Goal: Obtain resource: Download file/media

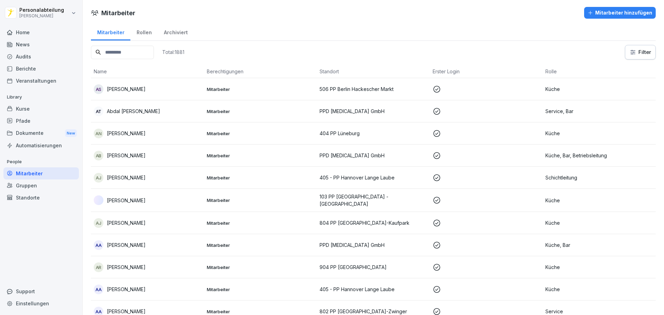
click at [27, 122] on div "Pfade" at bounding box center [40, 121] width 75 height 12
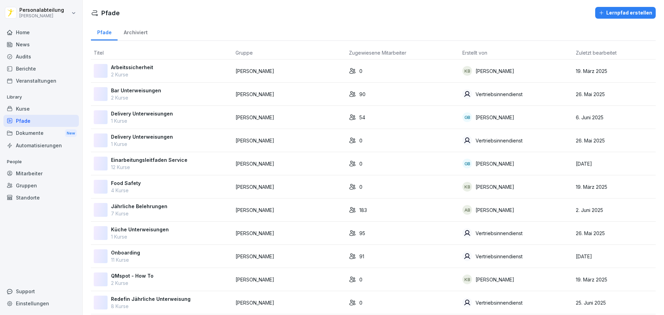
click at [31, 135] on div "Dokumente New" at bounding box center [40, 133] width 75 height 13
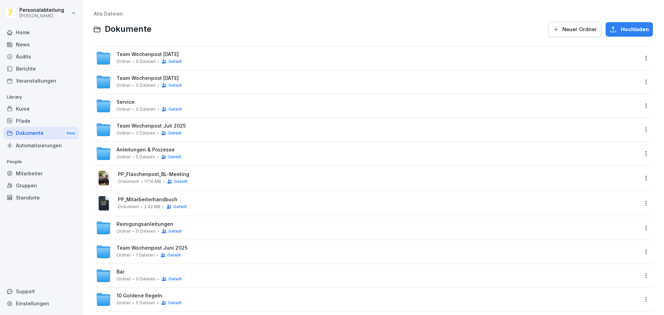
click at [42, 112] on div "Kurse" at bounding box center [40, 109] width 75 height 12
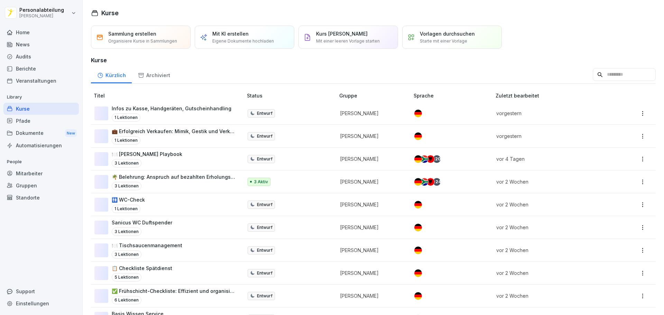
click at [594, 76] on input at bounding box center [624, 74] width 63 height 13
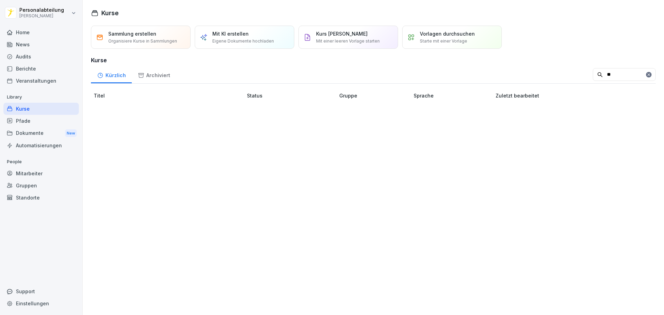
type input "*"
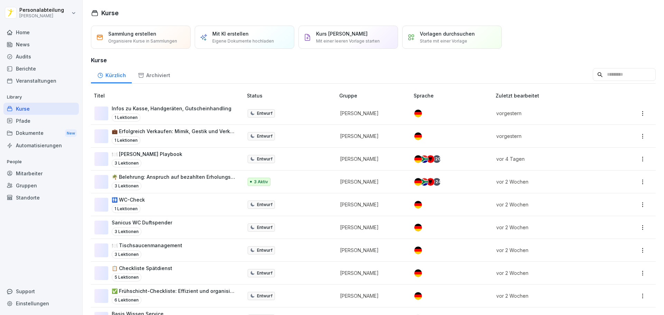
click at [47, 175] on div "Mitarbeiter" at bounding box center [40, 173] width 75 height 12
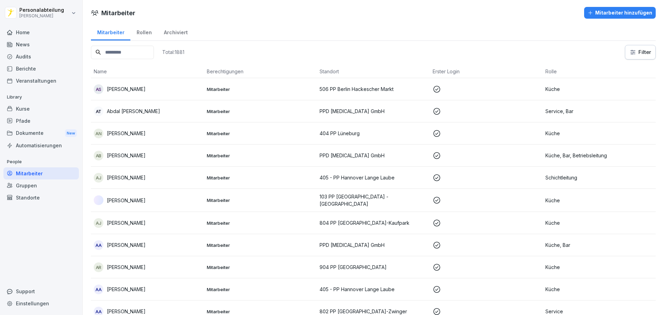
click at [140, 49] on input at bounding box center [122, 52] width 63 height 13
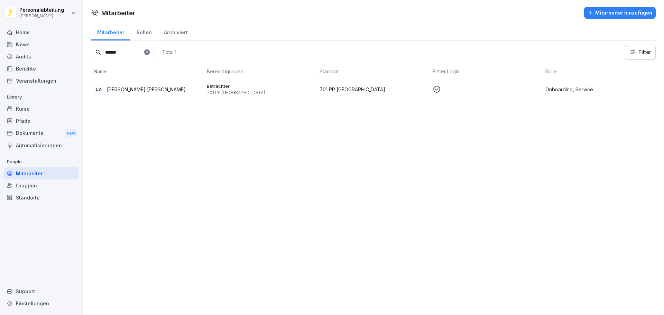
type input "******"
click at [434, 89] on icon at bounding box center [437, 89] width 7 height 7
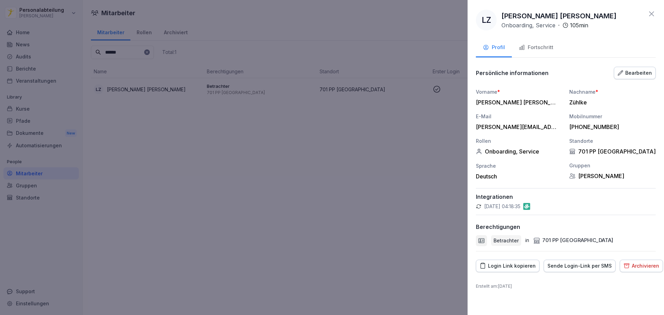
click at [542, 51] on div "Fortschritt" at bounding box center [536, 48] width 35 height 8
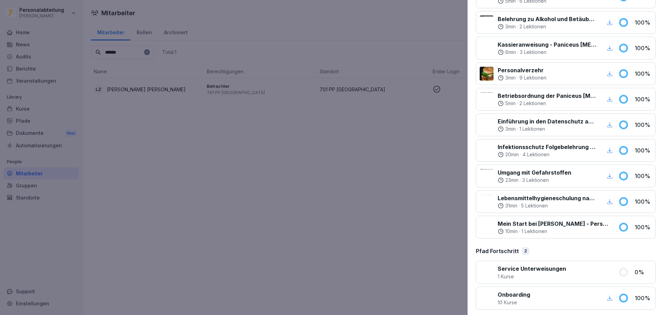
scroll to position [162, 0]
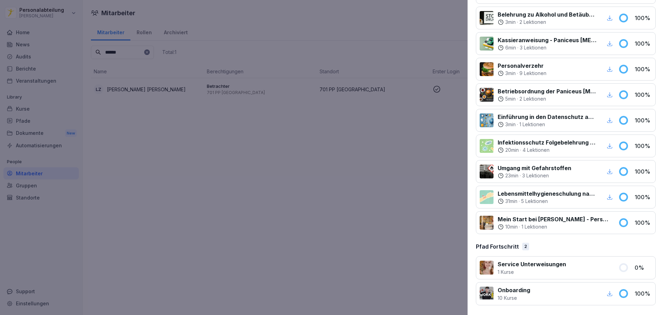
click at [529, 218] on p "Mein Start bei Peter Pane - Personalfragebogen" at bounding box center [554, 219] width 112 height 8
click at [620, 223] on icon at bounding box center [623, 222] width 7 height 7
click at [556, 224] on div "10 min · 1 Lektionen" at bounding box center [554, 227] width 112 height 7
click at [511, 218] on p "Mein Start bei Peter Pane - Personalfragebogen" at bounding box center [554, 219] width 112 height 8
click at [392, 192] on div at bounding box center [332, 157] width 664 height 315
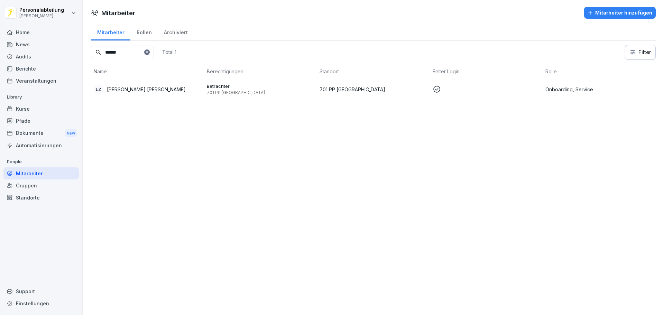
click at [336, 87] on p "701 PP Potsdam" at bounding box center [374, 89] width 108 height 7
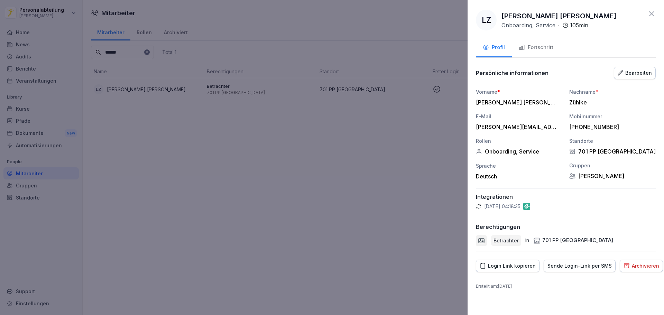
click at [351, 169] on div at bounding box center [332, 157] width 664 height 315
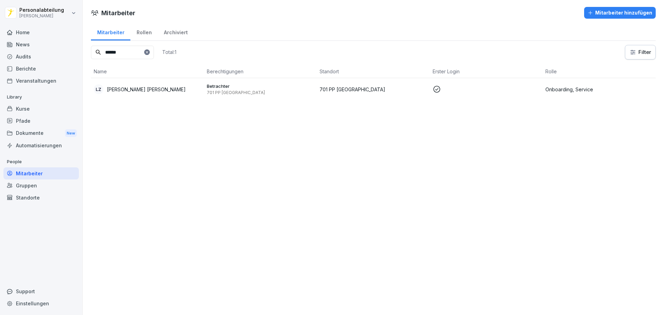
click at [566, 90] on p "Onboarding, Service" at bounding box center [600, 89] width 108 height 7
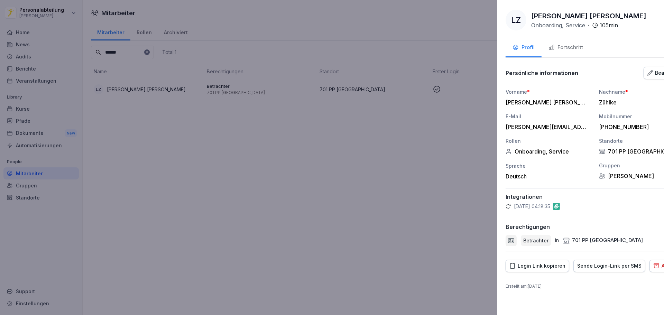
click at [424, 118] on div at bounding box center [332, 157] width 664 height 315
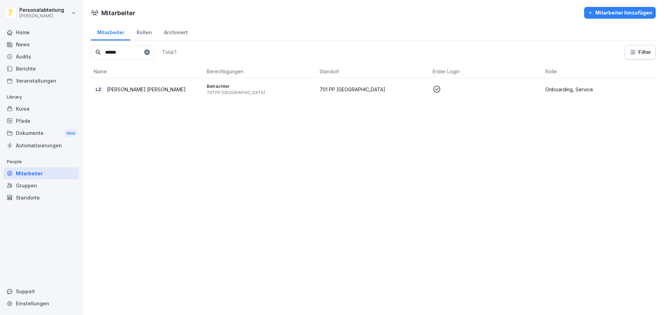
drag, startPoint x: 433, startPoint y: 88, endPoint x: 378, endPoint y: 120, distance: 63.7
click at [396, 127] on div "Mitarbeiter Mitarbeiter hinzufügen Mitarbeiter Rollen Archiviert ****** Total: …" at bounding box center [374, 157] width 582 height 315
click at [99, 89] on div "LZ" at bounding box center [99, 89] width 10 height 10
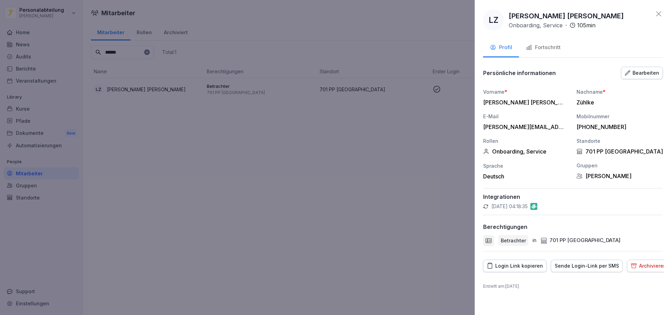
click at [254, 172] on div at bounding box center [332, 157] width 664 height 315
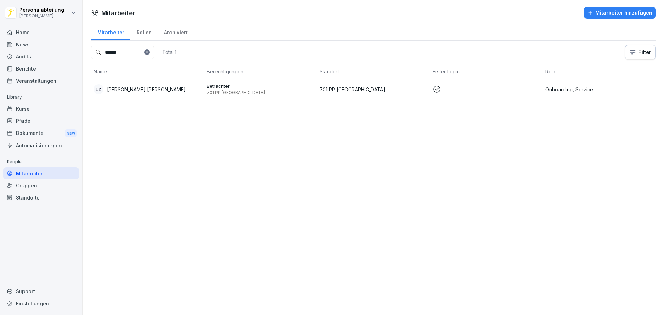
click at [30, 134] on div "Dokumente New" at bounding box center [40, 133] width 75 height 13
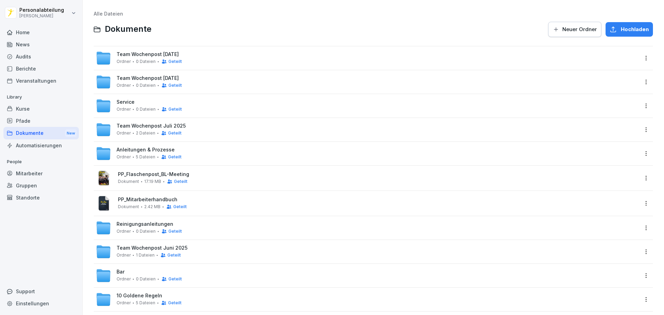
scroll to position [181, 0]
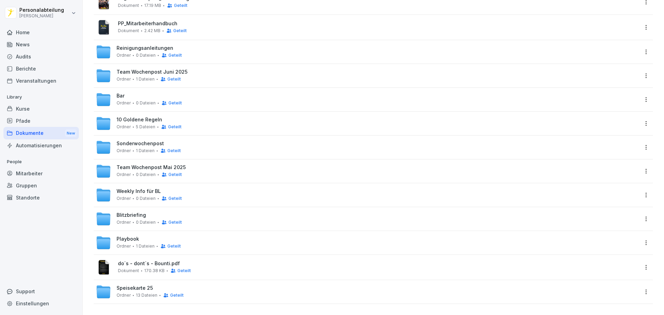
click at [44, 117] on div "Pfade" at bounding box center [40, 121] width 75 height 12
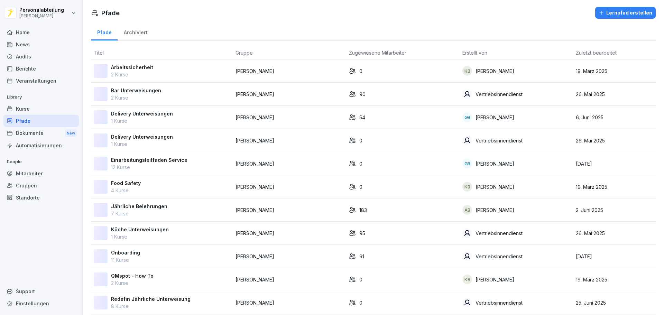
click at [141, 36] on div "Archiviert" at bounding box center [136, 32] width 36 height 18
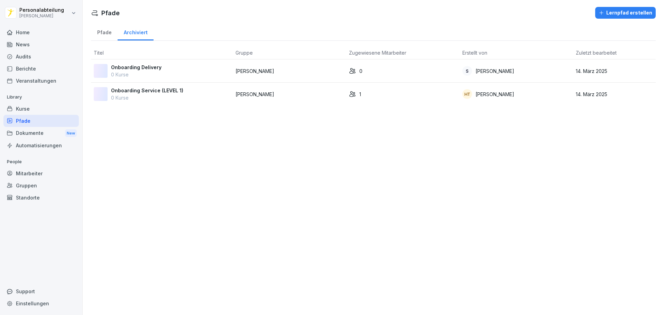
click at [103, 33] on div "Pfade" at bounding box center [104, 32] width 27 height 18
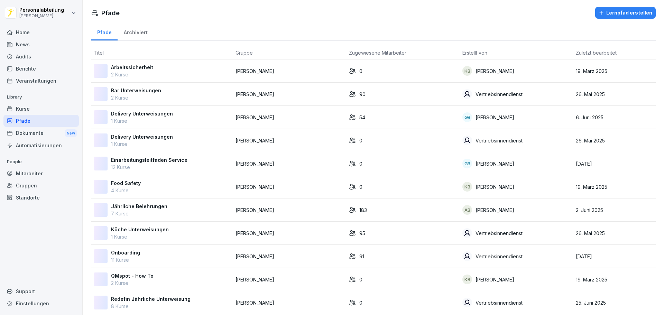
click at [46, 109] on div "Kurse" at bounding box center [40, 109] width 75 height 12
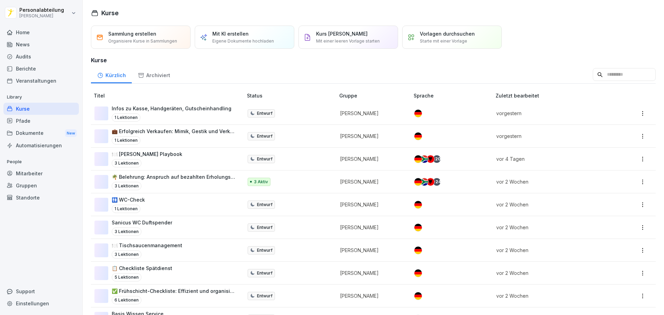
click at [148, 72] on div "Archiviert" at bounding box center [154, 75] width 44 height 18
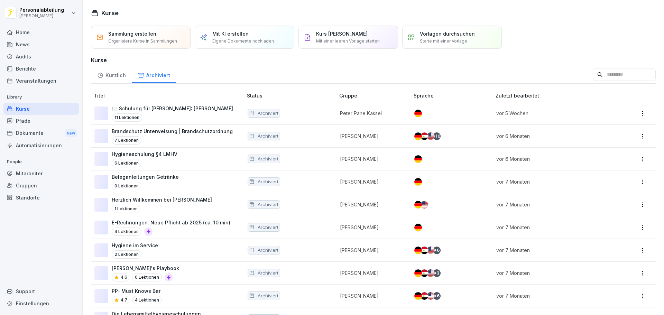
click at [597, 71] on input at bounding box center [624, 74] width 63 height 13
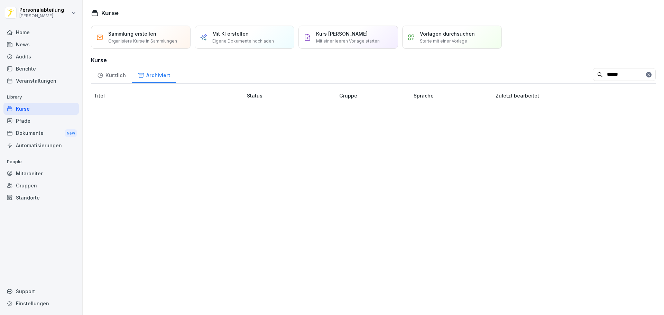
type input "******"
click at [34, 122] on div "Pfade" at bounding box center [40, 121] width 75 height 12
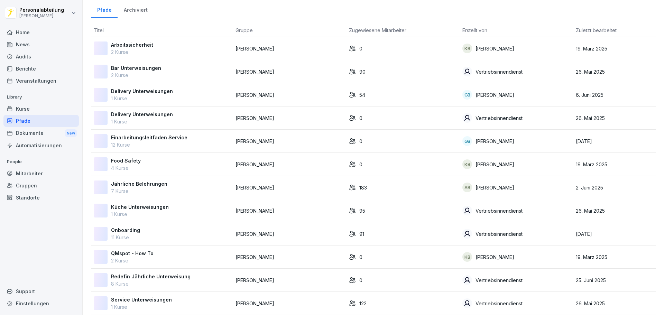
scroll to position [35, 0]
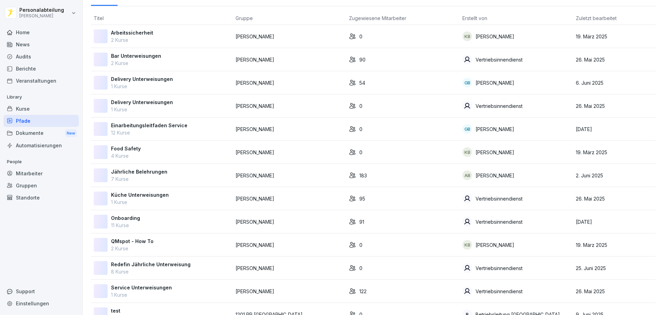
click at [139, 219] on div "Onboarding 11 Kurse" at bounding box center [162, 222] width 136 height 15
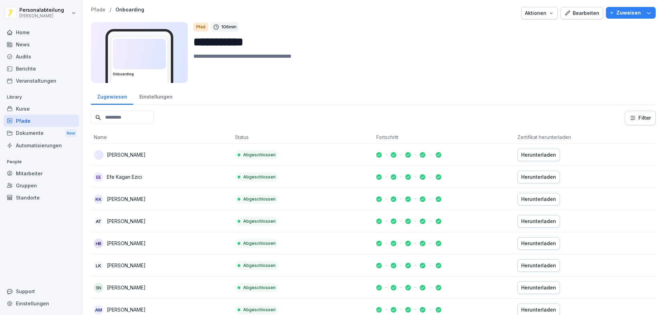
click at [135, 120] on input at bounding box center [122, 117] width 63 height 13
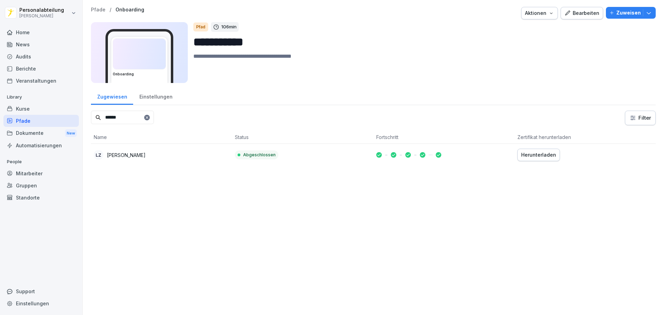
type input "******"
click at [314, 153] on td "Abgeschlossen" at bounding box center [302, 155] width 141 height 22
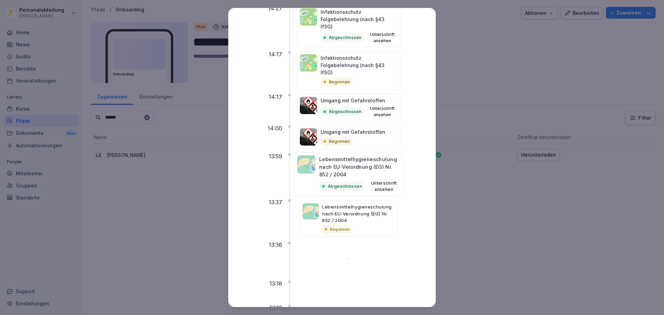
scroll to position [615, 0]
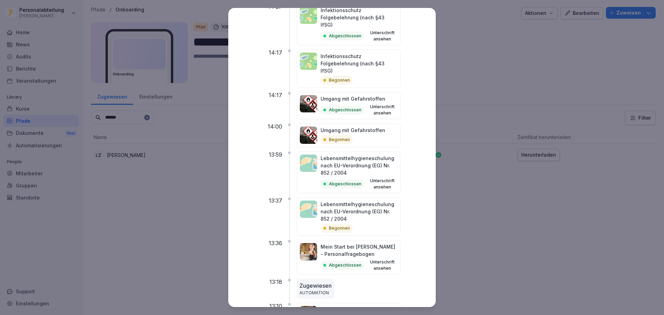
drag, startPoint x: 344, startPoint y: 282, endPoint x: 332, endPoint y: 265, distance: 20.6
click at [332, 303] on div "Mein Start bei Peter Pane - Personalfragebogen Begonnen" at bounding box center [349, 318] width 104 height 31
drag, startPoint x: 317, startPoint y: 267, endPoint x: 325, endPoint y: 275, distance: 11.0
click at [317, 306] on img at bounding box center [308, 314] width 17 height 17
click at [313, 306] on img at bounding box center [308, 314] width 17 height 17
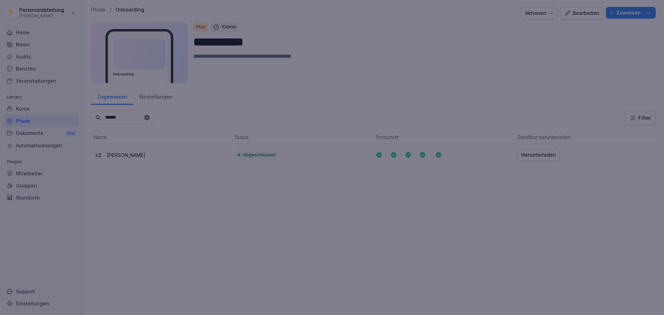
click at [492, 231] on div at bounding box center [332, 157] width 664 height 315
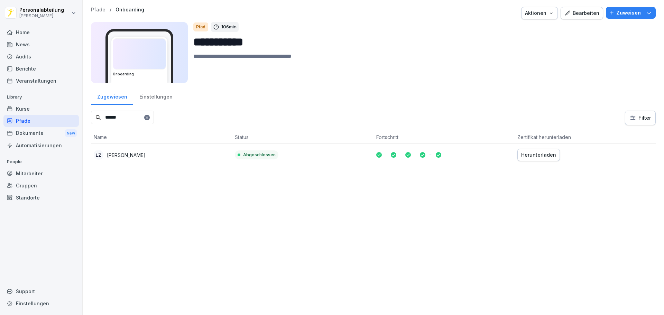
click at [535, 12] on div "Aktionen" at bounding box center [539, 13] width 29 height 8
click at [587, 13] on div "Bearbeiten" at bounding box center [582, 13] width 35 height 8
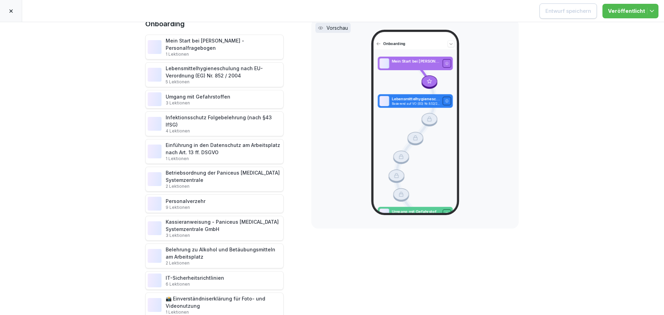
scroll to position [37, 0]
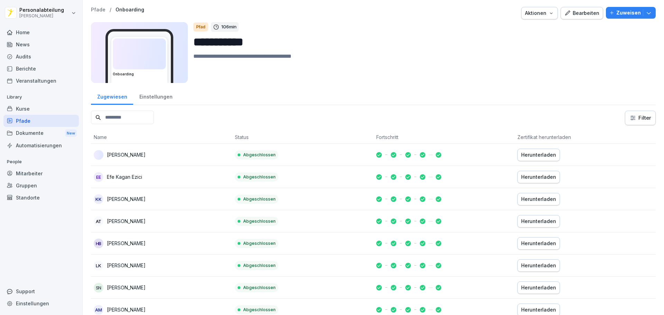
click at [648, 11] on button "Zuweisen" at bounding box center [631, 13] width 50 height 12
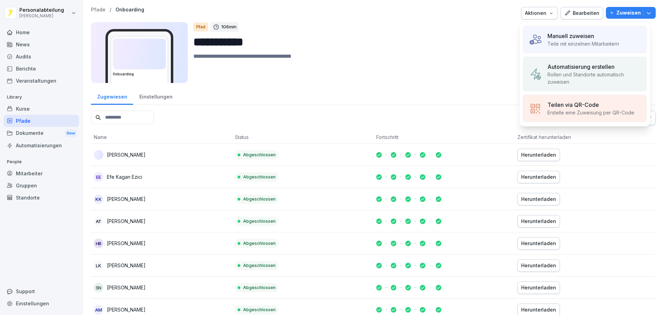
click at [434, 81] on textarea at bounding box center [421, 67] width 457 height 31
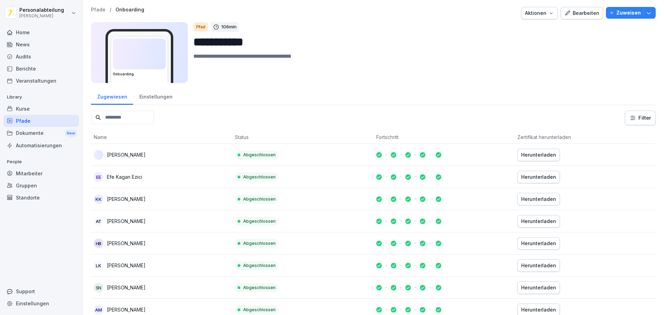
click at [127, 121] on input at bounding box center [122, 117] width 63 height 13
type textarea "******"
click at [121, 114] on input at bounding box center [122, 117] width 63 height 13
drag, startPoint x: 201, startPoint y: 61, endPoint x: 195, endPoint y: 60, distance: 6.6
click at [195, 60] on textarea "******" at bounding box center [419, 67] width 452 height 31
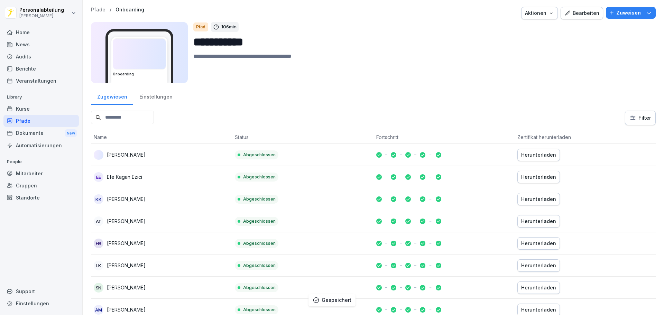
click at [123, 115] on input at bounding box center [122, 117] width 63 height 13
type textarea "******"
click at [122, 118] on input at bounding box center [122, 117] width 63 height 13
drag, startPoint x: 217, startPoint y: 56, endPoint x: 175, endPoint y: 59, distance: 41.3
click at [175, 56] on div "**********" at bounding box center [373, 52] width 565 height 61
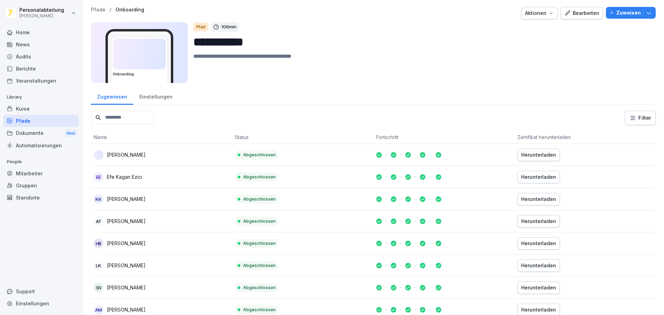
click at [127, 119] on input at bounding box center [122, 117] width 63 height 13
click at [118, 119] on input at bounding box center [122, 117] width 63 height 13
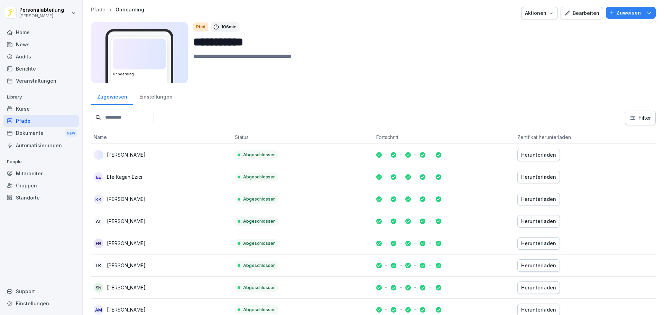
click at [118, 120] on input at bounding box center [122, 117] width 63 height 13
click at [118, 119] on input at bounding box center [122, 117] width 63 height 13
click at [119, 116] on input at bounding box center [122, 117] width 63 height 13
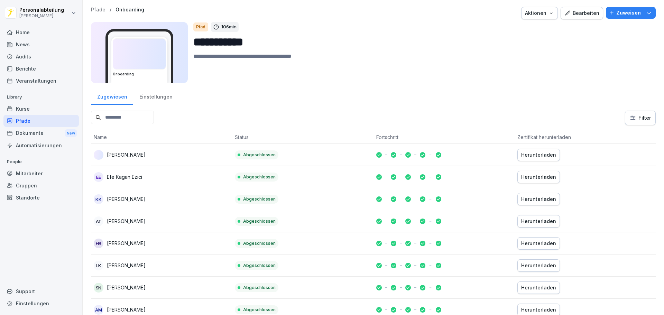
click at [119, 115] on input at bounding box center [122, 117] width 63 height 13
click at [113, 119] on input at bounding box center [122, 117] width 63 height 13
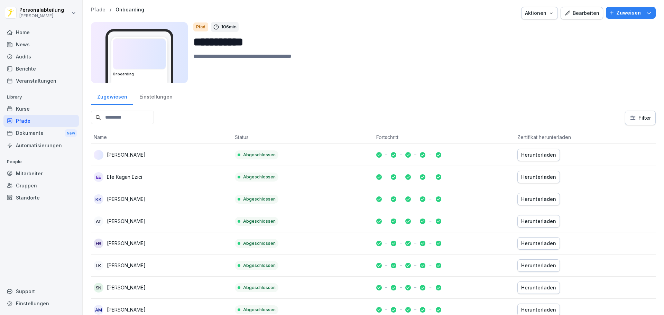
click at [109, 119] on input at bounding box center [122, 117] width 63 height 13
click at [36, 117] on div "Pfade" at bounding box center [40, 121] width 75 height 12
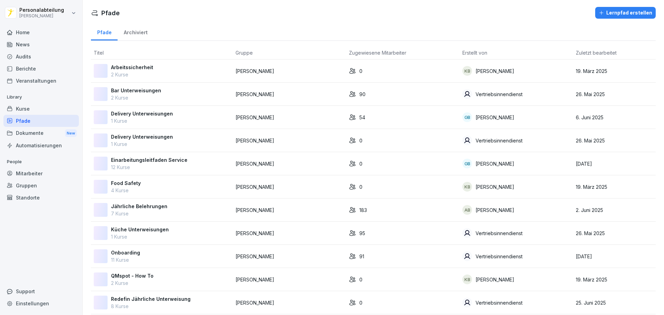
click at [33, 111] on div "Kurse" at bounding box center [40, 109] width 75 height 12
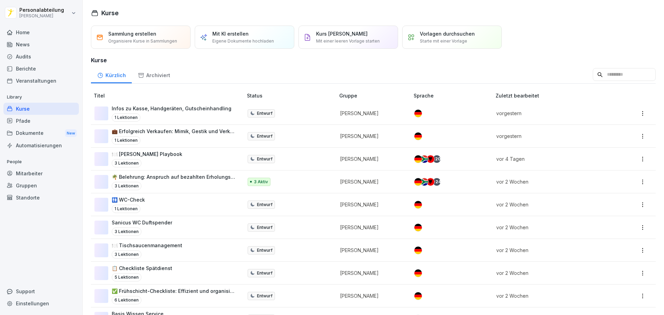
click at [30, 123] on div "Pfade" at bounding box center [40, 121] width 75 height 12
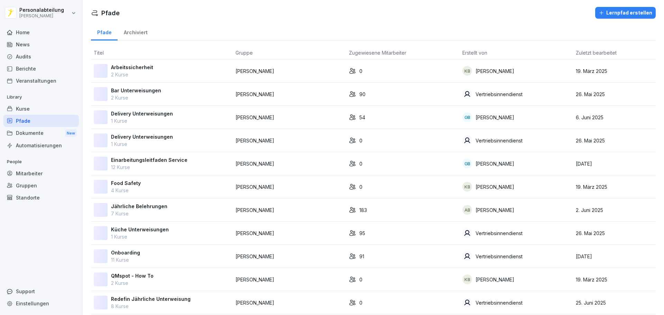
click at [125, 254] on p "Onboarding" at bounding box center [125, 252] width 29 height 7
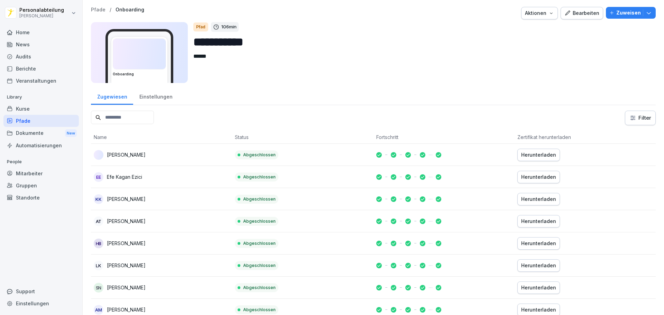
click at [117, 117] on input at bounding box center [122, 117] width 63 height 13
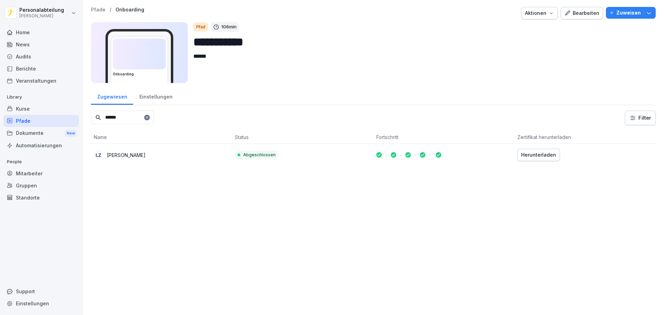
type input "******"
click at [636, 120] on html "**********" at bounding box center [332, 157] width 664 height 315
click at [251, 153] on html "**********" at bounding box center [332, 157] width 664 height 315
click at [248, 156] on p "Abgeschlossen" at bounding box center [259, 155] width 33 height 6
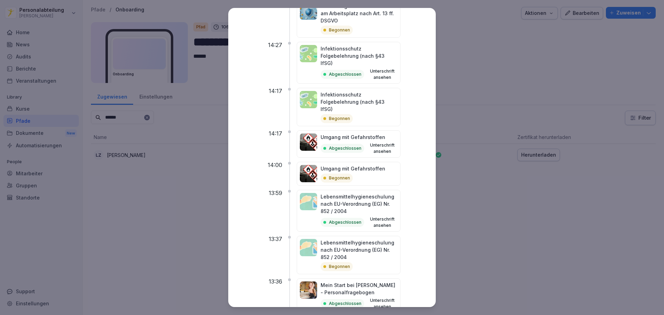
scroll to position [615, 0]
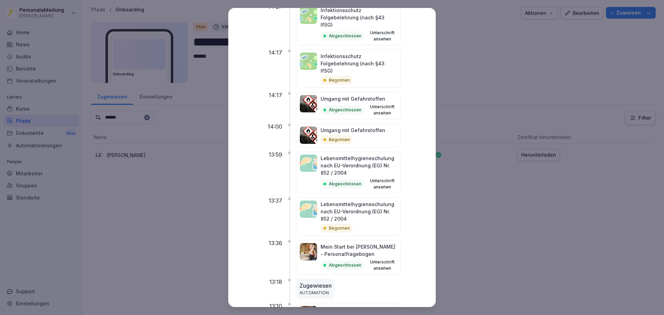
click at [343, 261] on div "Abgeschlossen" at bounding box center [343, 265] width 44 height 9
click at [321, 290] on p "AUTOMATION" at bounding box center [316, 293] width 32 height 6
click at [336, 259] on div "Abgeschlossen Unterschrift ansehen" at bounding box center [359, 265] width 77 height 12
drag, startPoint x: 381, startPoint y: 220, endPoint x: 394, endPoint y: 224, distance: 13.9
click at [394, 259] on button "Unterschrift ansehen" at bounding box center [382, 265] width 30 height 12
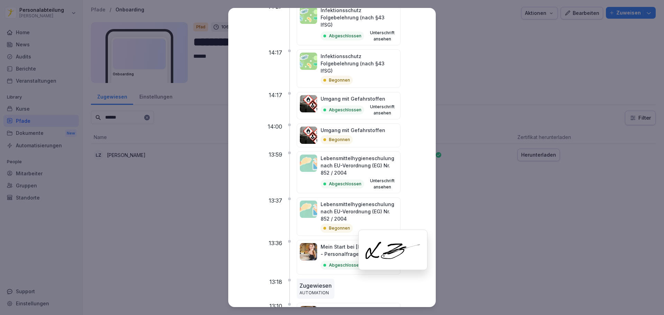
click at [384, 259] on button "Unterschrift ansehen" at bounding box center [382, 265] width 30 height 12
click at [352, 261] on div "Abgeschlossen" at bounding box center [343, 265] width 44 height 9
click at [356, 243] on p "Mein Start bei [PERSON_NAME] - Personalfragebogen" at bounding box center [359, 250] width 77 height 15
drag, startPoint x: 374, startPoint y: 207, endPoint x: 372, endPoint y: 223, distance: 16.0
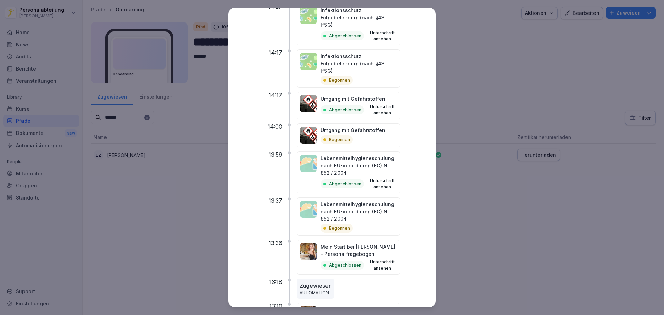
click at [374, 259] on div "Abgeschlossen Unterschrift ansehen" at bounding box center [359, 265] width 77 height 12
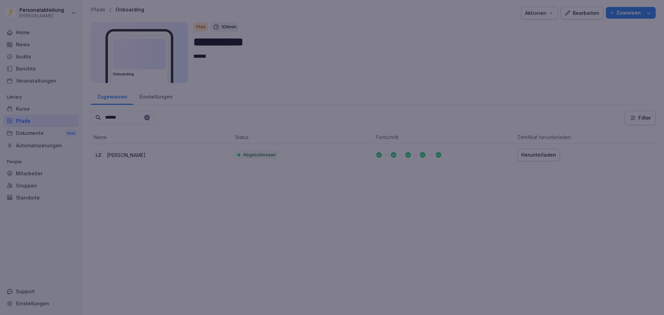
click at [515, 256] on div at bounding box center [332, 157] width 664 height 315
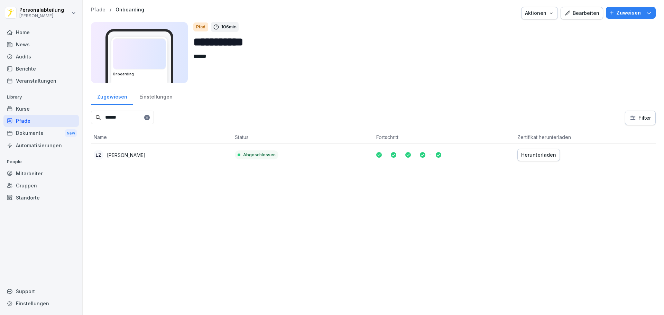
drag, startPoint x: 133, startPoint y: 154, endPoint x: 402, endPoint y: 209, distance: 274.2
click at [402, 209] on div "**********" at bounding box center [374, 157] width 582 height 315
click at [540, 155] on div "Herunterladen" at bounding box center [538, 155] width 35 height 8
click at [393, 157] on icon at bounding box center [393, 155] width 5 height 5
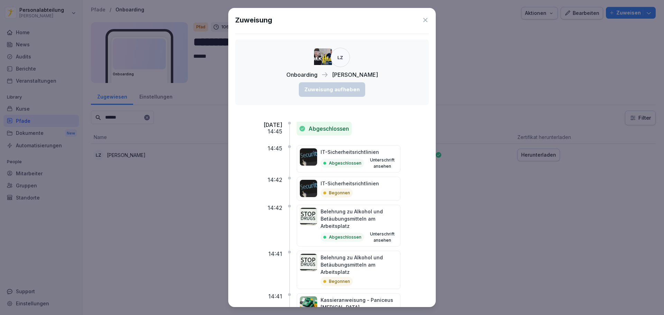
click at [422, 19] on icon at bounding box center [425, 20] width 7 height 7
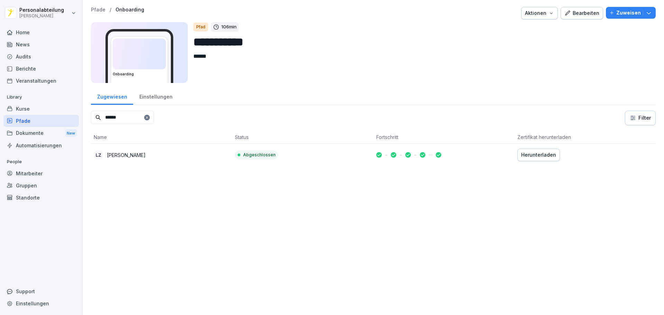
click at [97, 157] on div "LZ" at bounding box center [99, 155] width 10 height 10
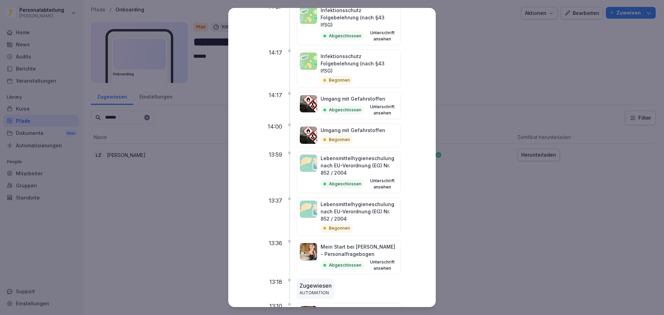
click at [362, 262] on p "Abgeschlossen" at bounding box center [345, 265] width 33 height 6
click at [349, 243] on p "Mein Start bei [PERSON_NAME] - Personalfragebogen" at bounding box center [359, 250] width 77 height 15
click at [315, 243] on img at bounding box center [308, 251] width 17 height 17
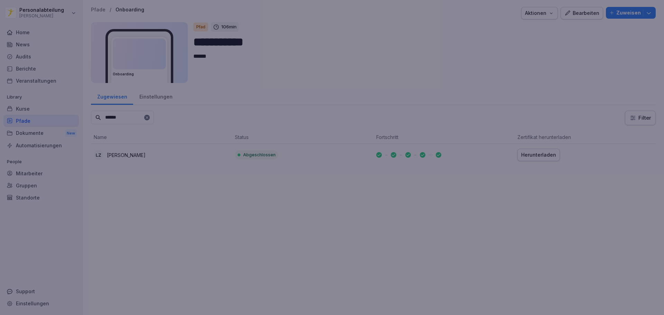
click at [485, 274] on div at bounding box center [332, 157] width 664 height 315
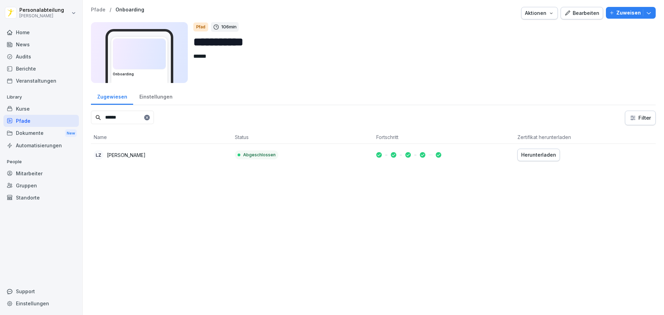
click at [21, 118] on div "Pfade" at bounding box center [40, 121] width 75 height 12
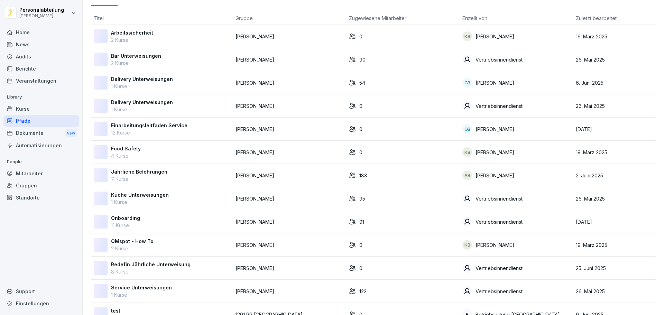
scroll to position [56, 0]
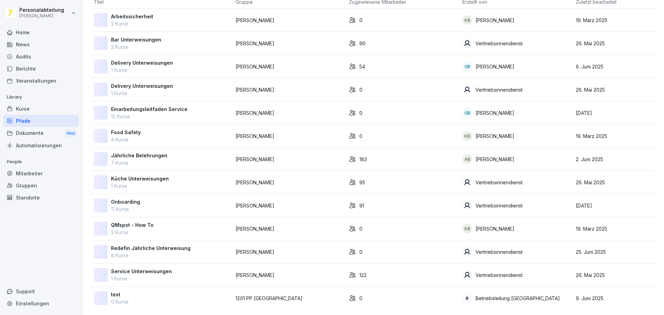
click at [148, 201] on div "Onboarding 11 Kurse" at bounding box center [162, 205] width 136 height 15
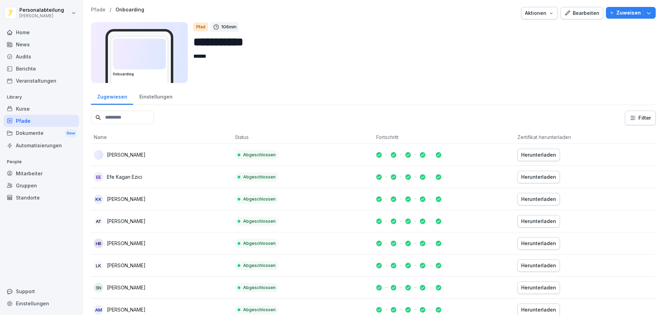
click at [30, 129] on div "Dokumente New" at bounding box center [40, 133] width 75 height 13
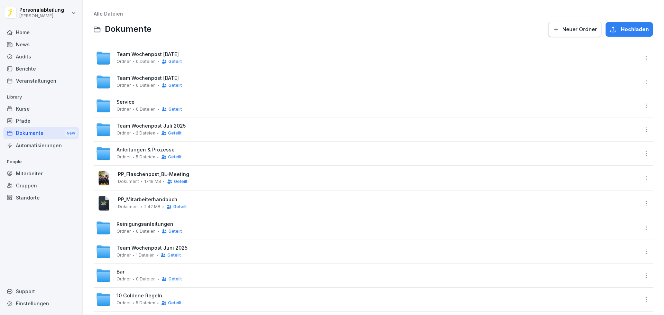
click at [127, 105] on span "Service" at bounding box center [126, 102] width 18 height 6
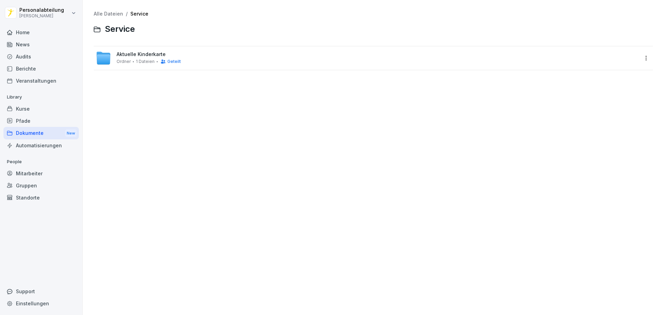
click at [22, 122] on div "Pfade" at bounding box center [40, 121] width 75 height 12
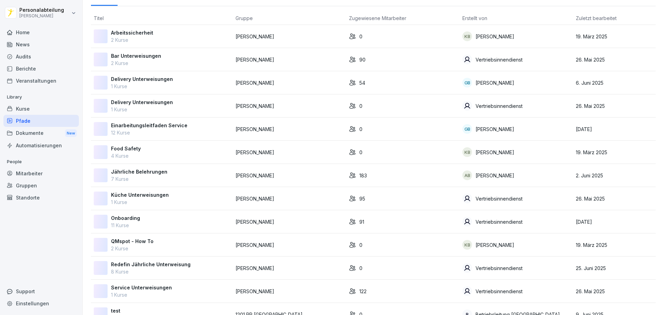
scroll to position [56, 0]
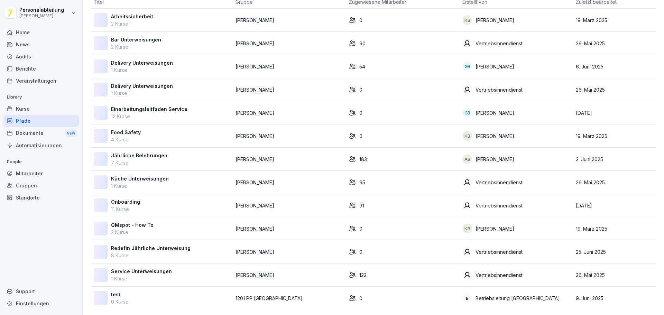
click at [170, 270] on div "Service Unterweisungen 1 Kurse" at bounding box center [162, 275] width 136 height 15
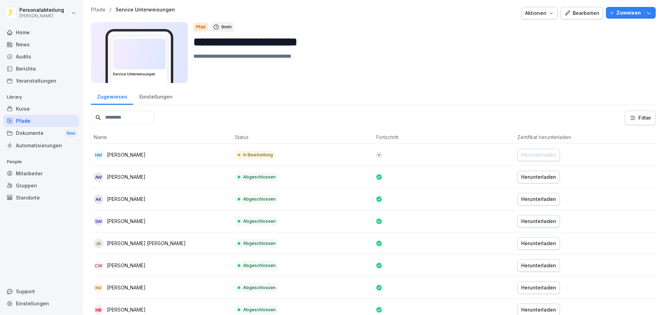
click at [120, 119] on input at bounding box center [122, 117] width 63 height 13
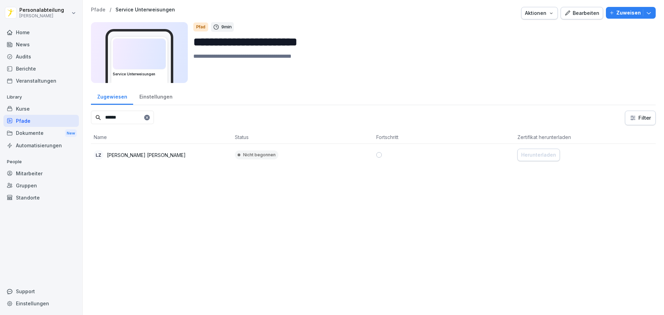
type input "******"
click at [39, 119] on div "Pfade" at bounding box center [40, 121] width 75 height 12
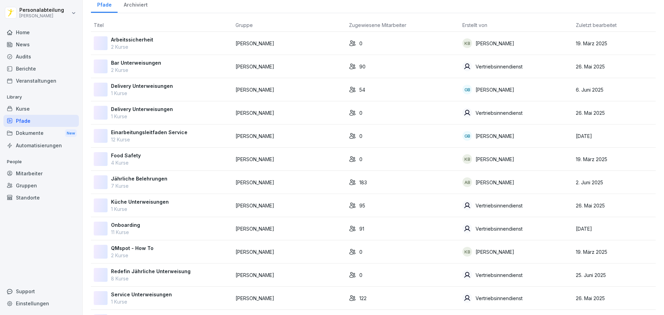
scroll to position [56, 0]
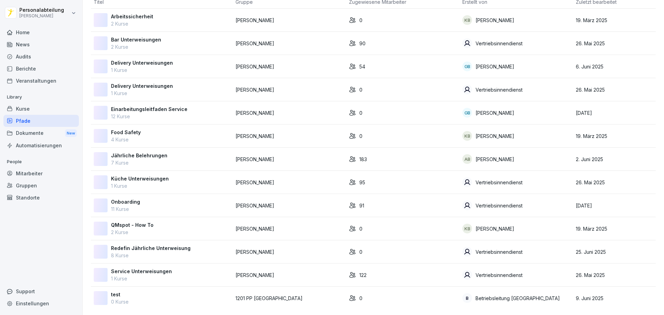
click at [153, 106] on p "Einarbeitungsleitfaden Service" at bounding box center [149, 109] width 76 height 7
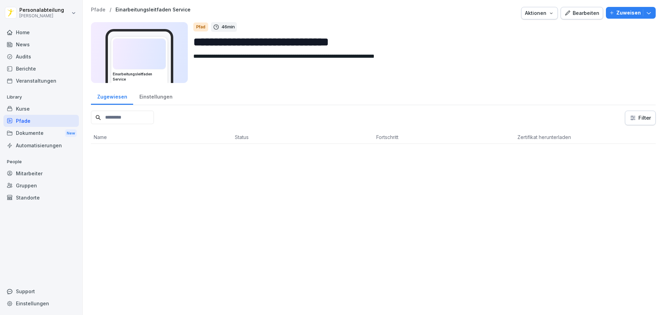
click at [128, 119] on input at bounding box center [122, 117] width 63 height 13
type input "*"
click at [42, 123] on div "Pfade" at bounding box center [40, 121] width 75 height 12
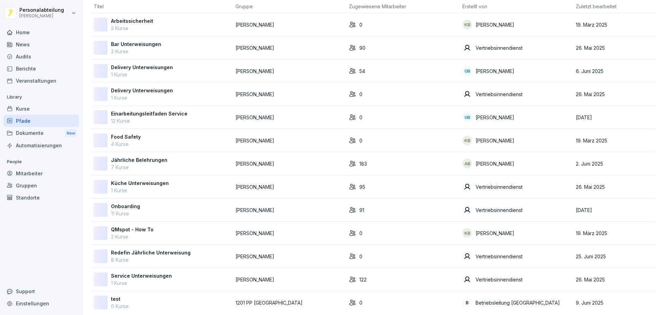
scroll to position [56, 0]
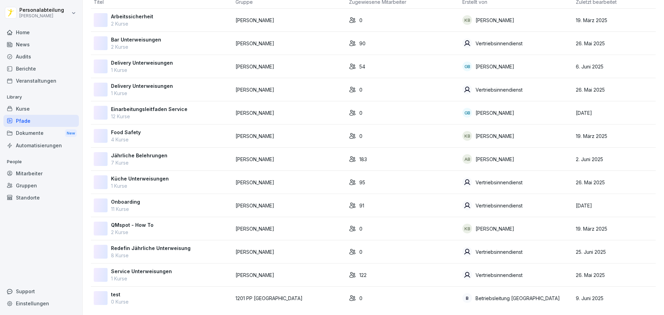
click at [142, 201] on div "Onboarding 11 Kurse" at bounding box center [162, 205] width 136 height 15
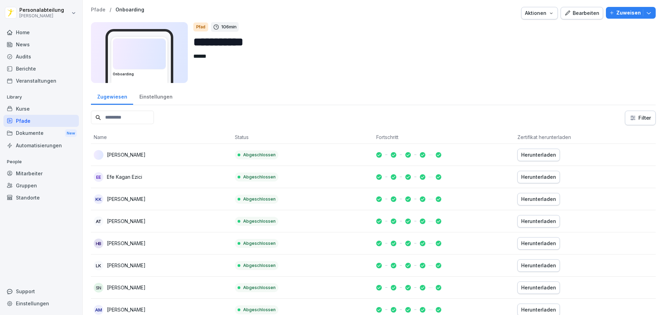
click at [123, 119] on input at bounding box center [122, 117] width 63 height 13
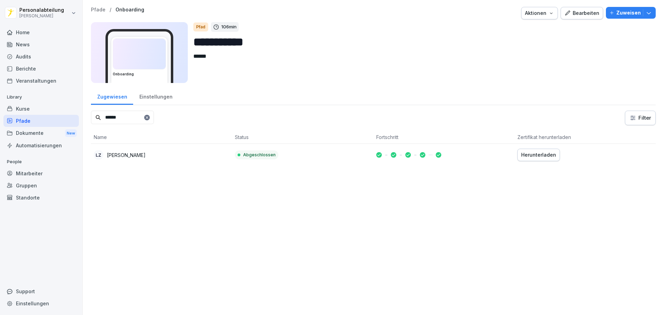
type input "******"
click at [541, 12] on div "Aktionen" at bounding box center [539, 13] width 29 height 8
click at [532, 27] on p "Zertifikatseinstellungen" at bounding box center [518, 29] width 53 height 6
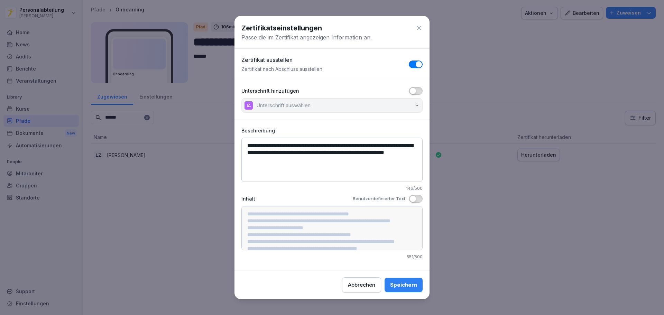
click at [417, 26] on icon at bounding box center [419, 28] width 4 height 4
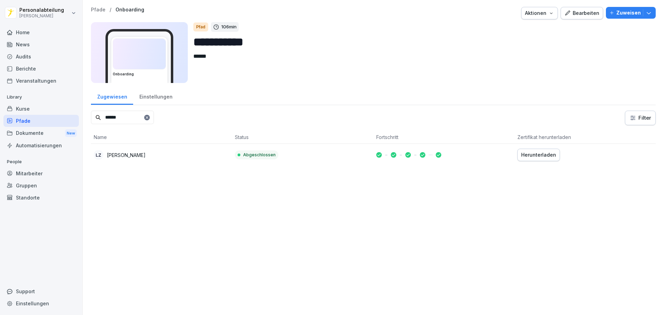
click at [576, 12] on div "Bearbeiten" at bounding box center [582, 13] width 35 height 8
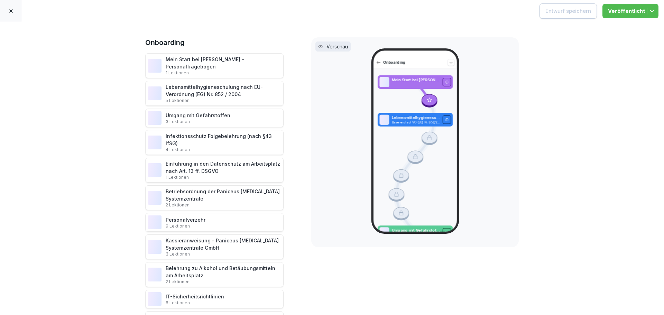
click at [180, 63] on div "Mein Start bei [PERSON_NAME] - Personalfragebogen 1 Lektionen" at bounding box center [224, 66] width 116 height 20
click at [206, 62] on div "Mein Start bei [PERSON_NAME] - Personalfragebogen 1 Lektionen" at bounding box center [224, 66] width 116 height 20
click at [178, 61] on div "Mein Start bei [PERSON_NAME] - Personalfragebogen 1 Lektionen" at bounding box center [224, 66] width 116 height 20
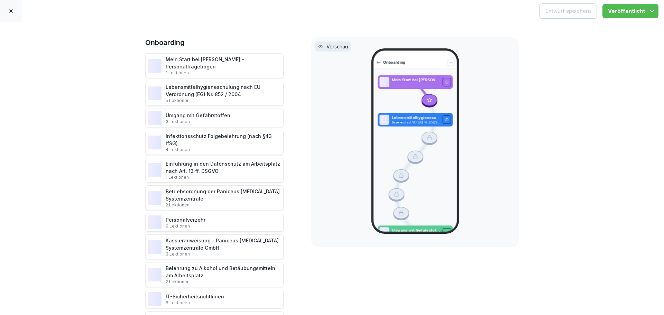
click at [157, 60] on img at bounding box center [155, 66] width 14 height 14
click at [12, 10] on icon at bounding box center [10, 10] width 3 height 3
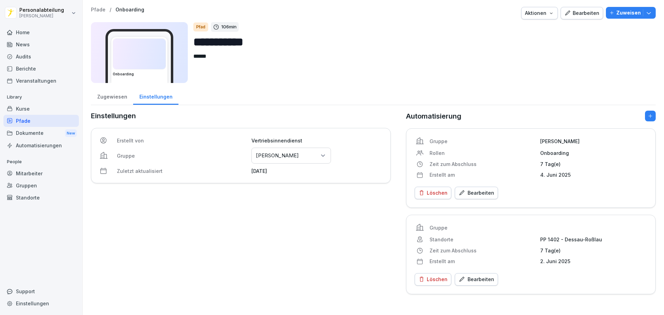
click at [108, 98] on div "Zugewiesen" at bounding box center [112, 96] width 42 height 18
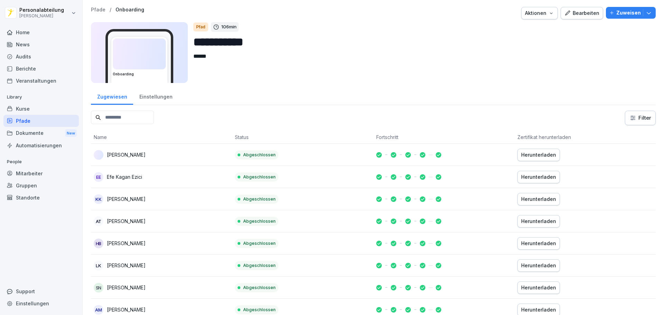
click at [120, 118] on input at bounding box center [122, 117] width 63 height 13
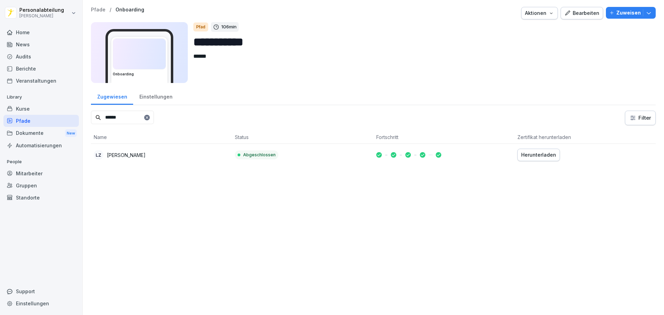
type input "******"
drag, startPoint x: 396, startPoint y: 155, endPoint x: 391, endPoint y: 156, distance: 5.3
click at [392, 156] on icon at bounding box center [393, 155] width 3 height 2
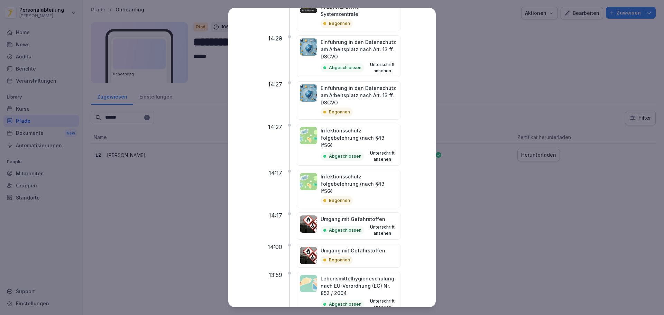
scroll to position [615, 0]
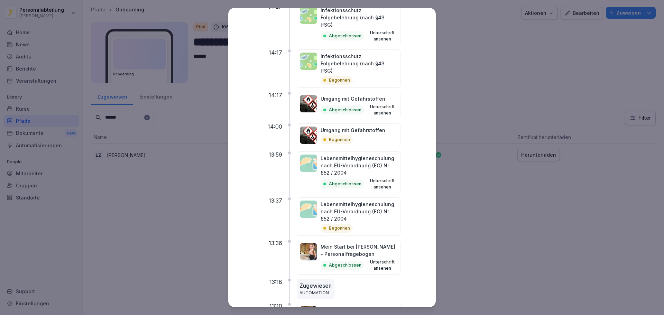
click at [360, 306] on div "Mein Start bei [PERSON_NAME] - Personalfragebogen Begonnen" at bounding box center [359, 318] width 77 height 25
click at [317, 306] on img at bounding box center [308, 314] width 17 height 17
click at [314, 306] on img at bounding box center [308, 314] width 17 height 17
click at [327, 290] on p "AUTOMATION" at bounding box center [316, 293] width 32 height 6
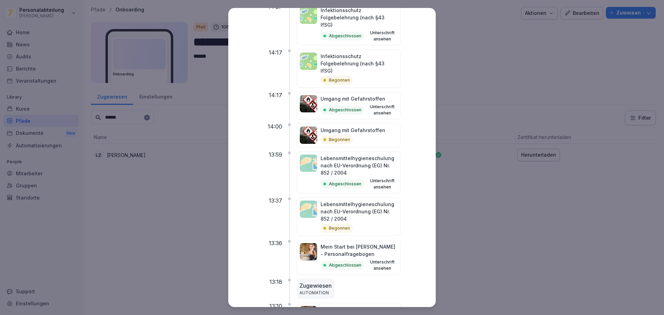
click at [327, 282] on p "Zugewiesen" at bounding box center [316, 286] width 32 height 8
click at [353, 262] on p "Abgeschlossen" at bounding box center [345, 265] width 33 height 6
click at [350, 225] on p "Begonnen" at bounding box center [339, 228] width 21 height 6
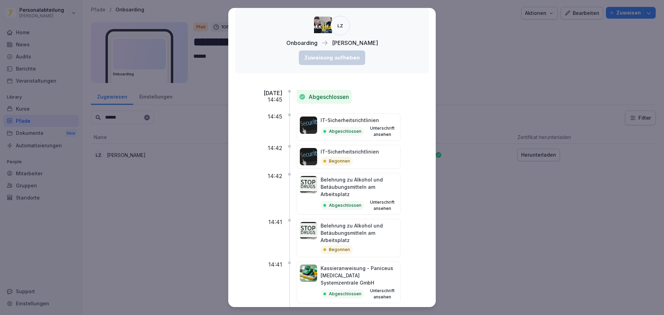
scroll to position [0, 0]
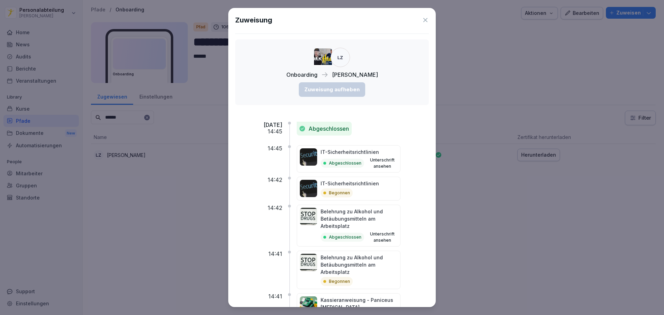
click at [424, 21] on icon at bounding box center [426, 20] width 4 height 4
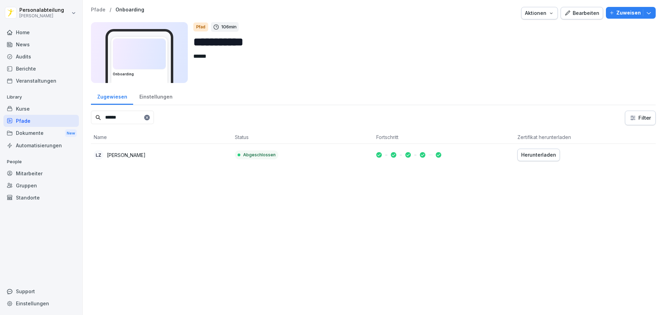
click at [395, 154] on div at bounding box center [408, 155] width 65 height 6
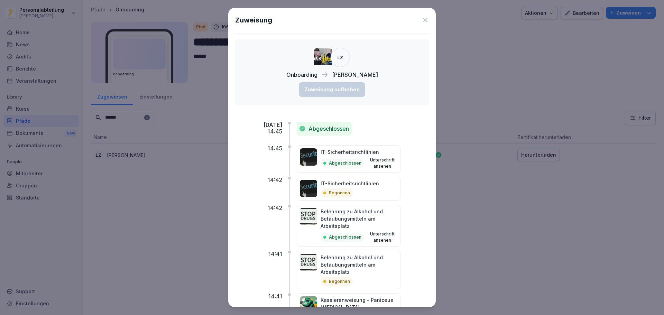
click at [422, 22] on icon at bounding box center [425, 20] width 7 height 7
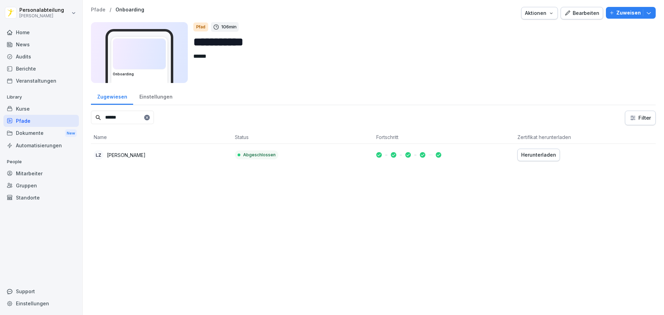
drag, startPoint x: 325, startPoint y: 158, endPoint x: 401, endPoint y: 196, distance: 84.0
click at [401, 196] on div "**********" at bounding box center [374, 157] width 582 height 315
click at [630, 123] on html "**********" at bounding box center [332, 157] width 664 height 315
click at [566, 104] on html "**********" at bounding box center [332, 157] width 664 height 315
click at [39, 174] on div "Mitarbeiter" at bounding box center [40, 173] width 75 height 12
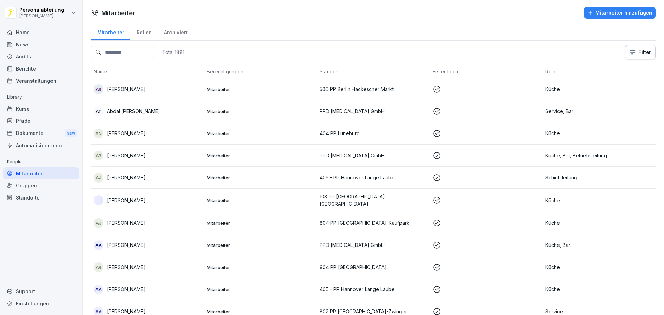
click at [127, 53] on input at bounding box center [122, 52] width 63 height 13
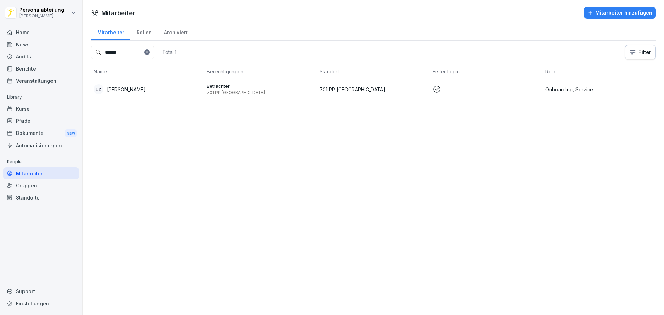
type input "******"
click at [401, 93] on td "701 PP [GEOGRAPHIC_DATA]" at bounding box center [373, 89] width 113 height 22
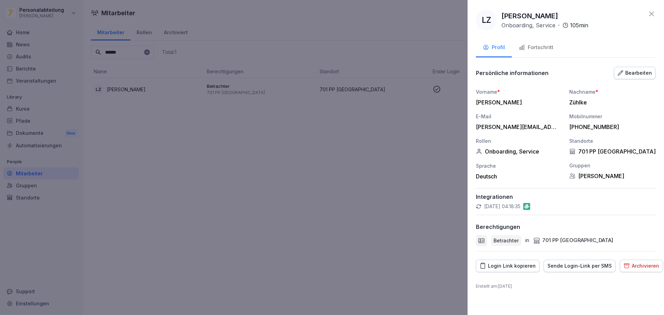
click at [548, 53] on button "Fortschritt" at bounding box center [536, 48] width 48 height 19
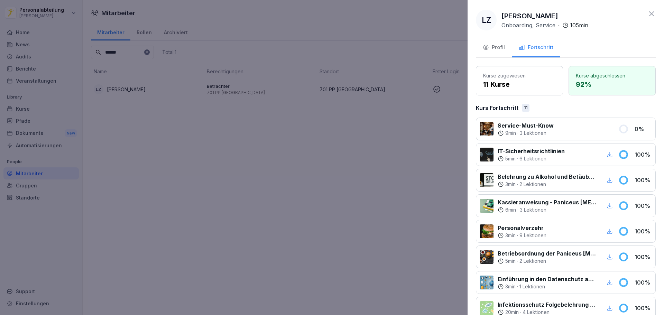
click at [493, 51] on div "Profil" at bounding box center [494, 48] width 22 height 8
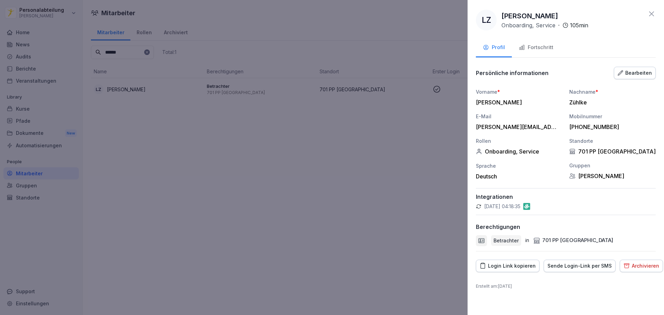
click at [645, 72] on div "Bearbeiten" at bounding box center [635, 73] width 34 height 8
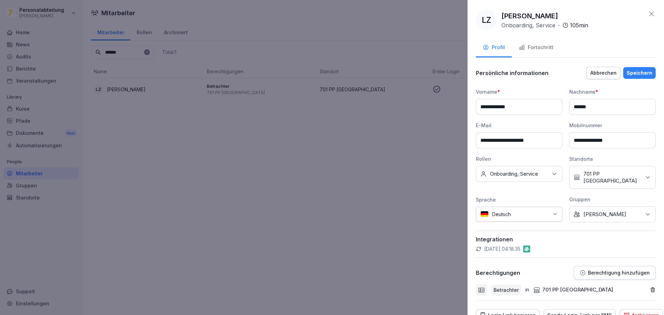
click at [543, 50] on div "Fortschritt" at bounding box center [536, 48] width 35 height 8
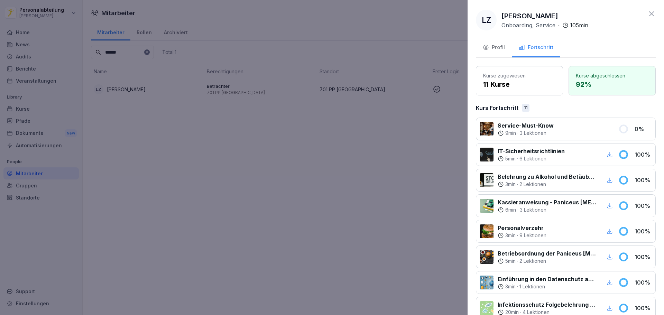
click at [507, 84] on p "11 Kurse" at bounding box center [519, 84] width 73 height 10
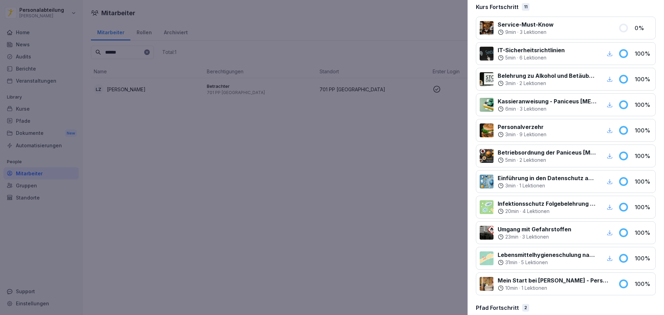
scroll to position [162, 0]
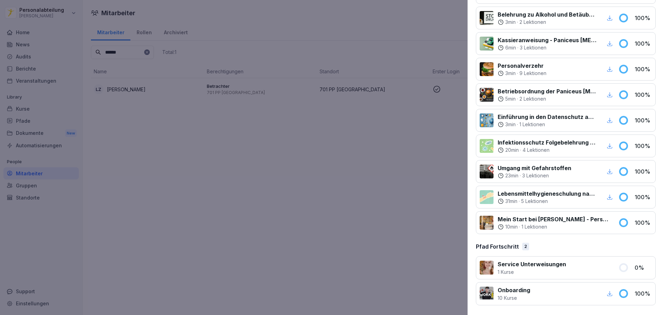
click at [536, 223] on p "Mein Start bei [PERSON_NAME] - Personalfragebogen" at bounding box center [554, 219] width 112 height 8
click at [522, 222] on p "Mein Start bei [PERSON_NAME] - Personalfragebogen" at bounding box center [554, 219] width 112 height 8
click at [541, 222] on p "Mein Start bei [PERSON_NAME] - Personalfragebogen" at bounding box center [554, 219] width 112 height 8
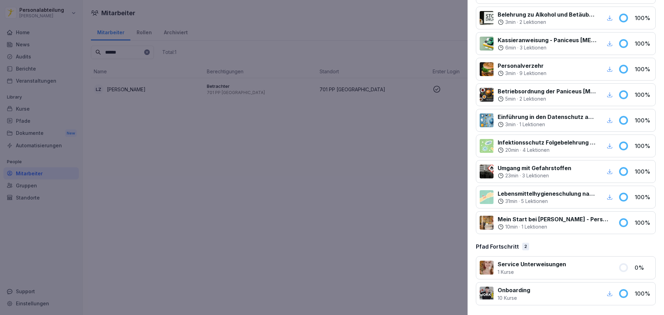
click at [607, 296] on icon "button" at bounding box center [610, 294] width 6 height 6
click at [548, 295] on div at bounding box center [568, 294] width 67 height 16
click at [512, 290] on p "Onboarding" at bounding box center [514, 290] width 33 height 8
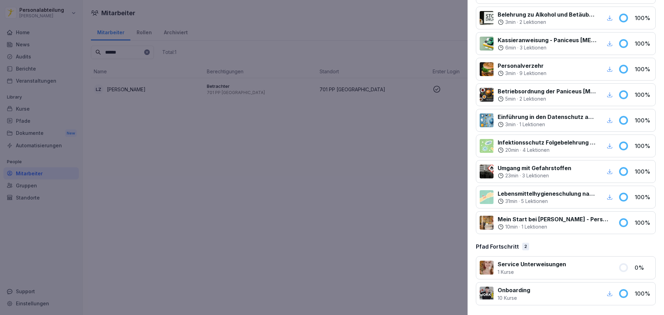
click at [404, 204] on div at bounding box center [332, 157] width 664 height 315
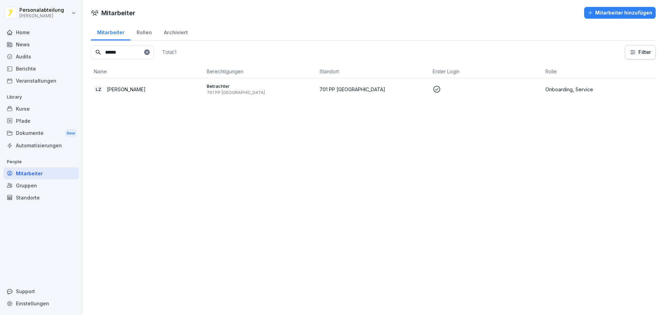
drag, startPoint x: 555, startPoint y: 88, endPoint x: 337, endPoint y: 148, distance: 225.7
click at [337, 148] on div "Mitarbeiter Mitarbeiter hinzufügen Mitarbeiter Rollen Archiviert ****** Total: …" at bounding box center [374, 157] width 582 height 315
click at [175, 33] on div "Archiviert" at bounding box center [176, 32] width 36 height 18
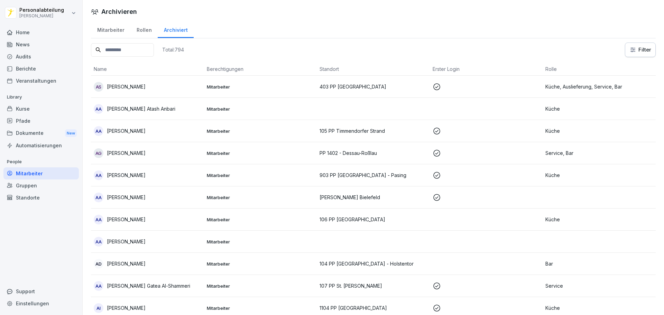
click at [134, 47] on input at bounding box center [122, 49] width 63 height 13
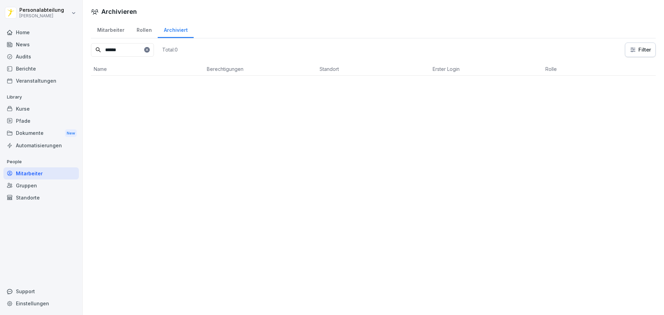
type input "******"
click at [139, 31] on div "Rollen" at bounding box center [143, 29] width 27 height 18
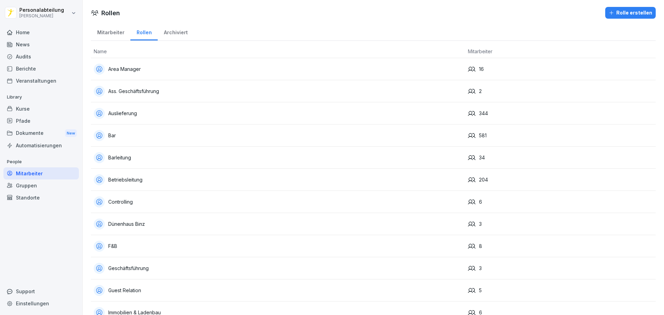
click at [109, 34] on div "Mitarbeiter" at bounding box center [110, 32] width 39 height 18
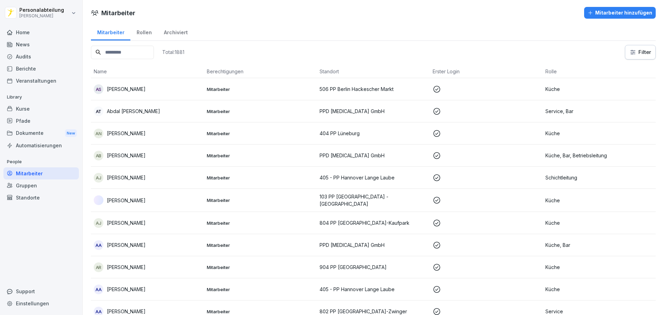
click at [145, 57] on input at bounding box center [122, 52] width 63 height 13
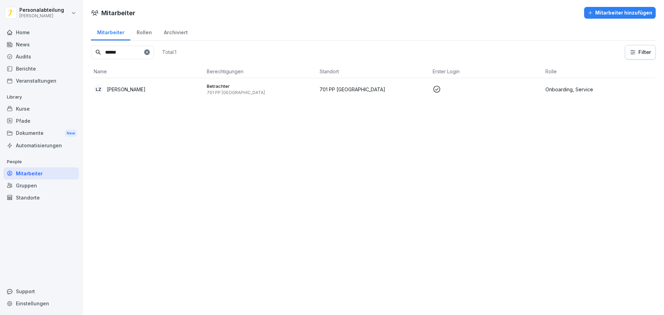
type input "******"
drag, startPoint x: 561, startPoint y: 88, endPoint x: 434, endPoint y: 85, distance: 127.0
click at [434, 85] on td at bounding box center [486, 89] width 113 height 22
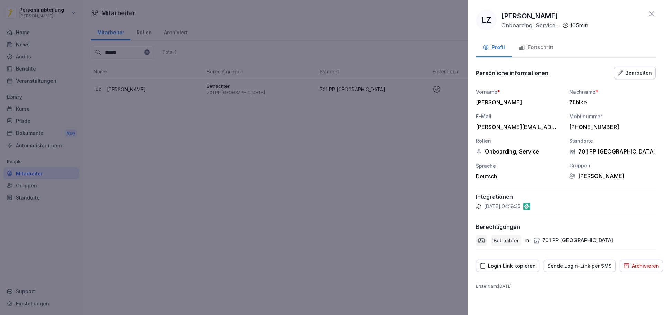
click at [364, 176] on div at bounding box center [332, 157] width 664 height 315
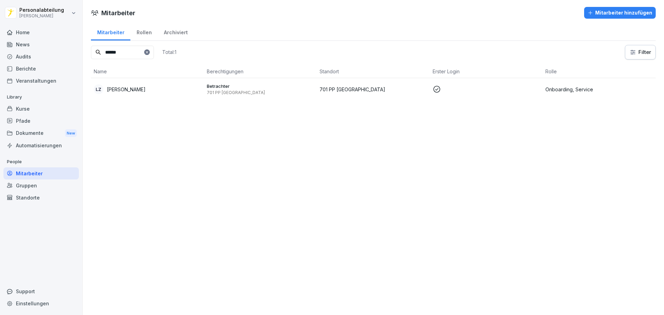
click at [214, 69] on th "Berechtigungen" at bounding box center [260, 71] width 113 height 13
click at [34, 134] on div "Dokumente New" at bounding box center [40, 133] width 75 height 13
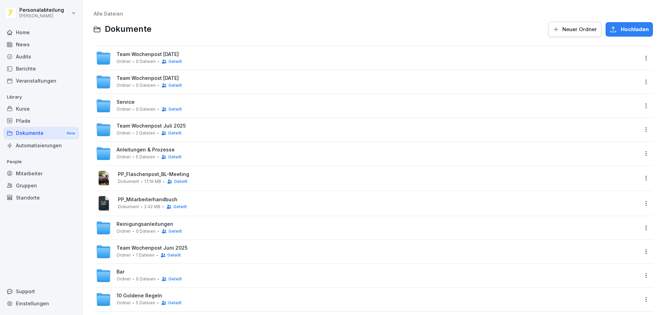
click at [29, 117] on div "Pfade" at bounding box center [40, 121] width 75 height 12
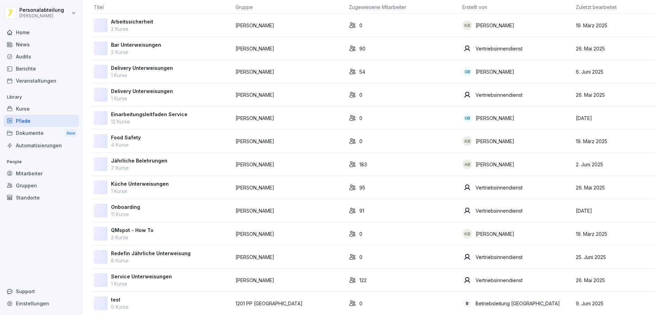
scroll to position [56, 0]
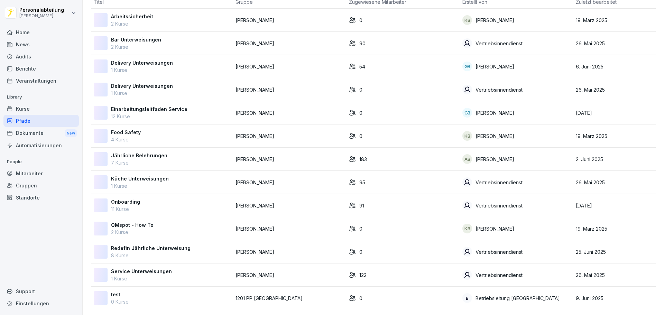
click at [168, 206] on div "Onboarding 11 Kurse" at bounding box center [162, 205] width 136 height 15
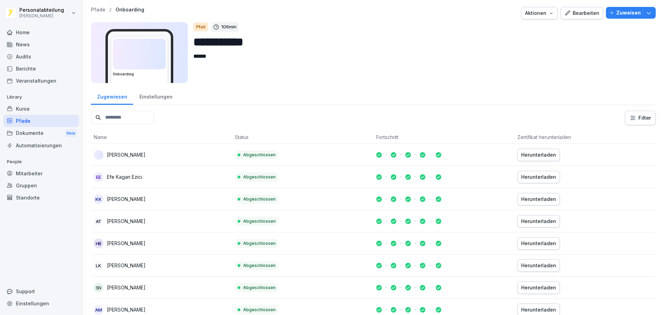
click at [158, 97] on div "Einstellungen" at bounding box center [155, 96] width 45 height 18
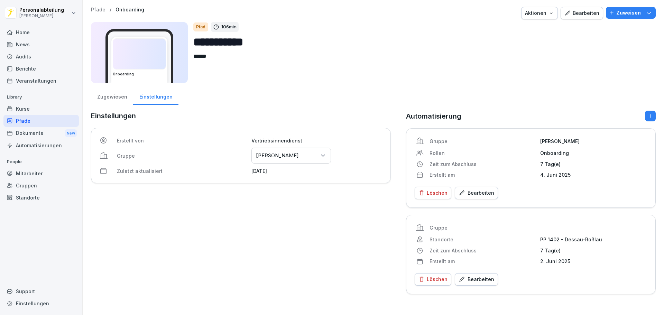
click at [120, 97] on div "Zugewiesen" at bounding box center [112, 96] width 42 height 18
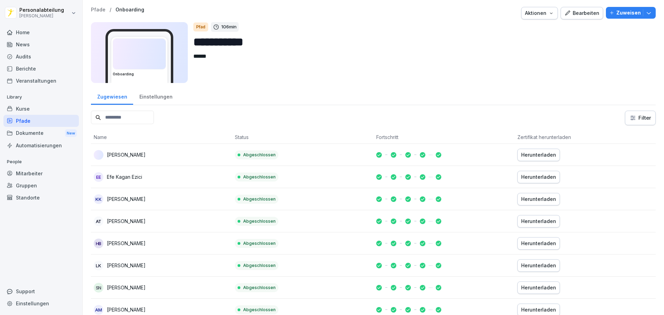
click at [123, 119] on input at bounding box center [122, 117] width 63 height 13
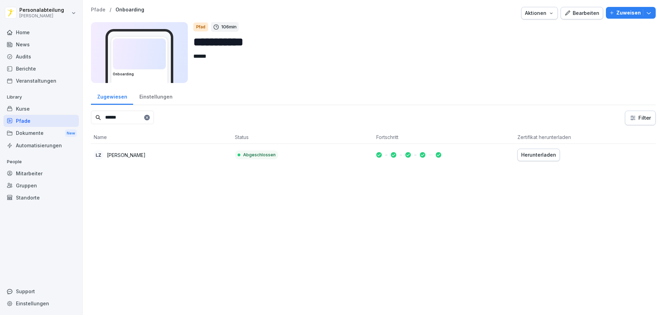
type input "******"
click at [363, 151] on td "Abgeschlossen" at bounding box center [302, 155] width 141 height 22
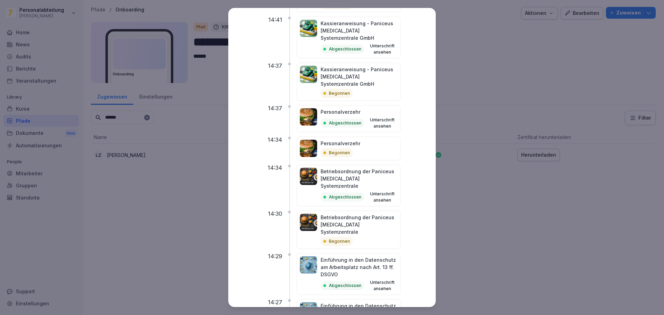
scroll to position [615, 0]
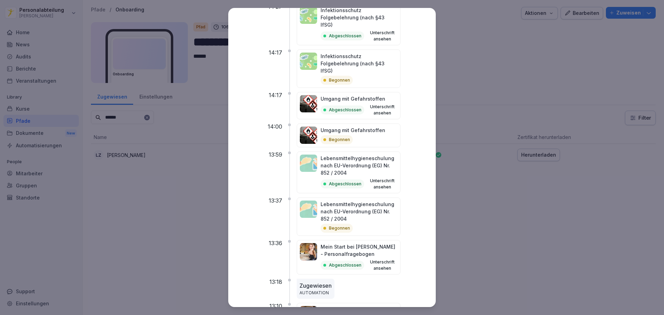
click at [393, 259] on button "Unterschrift ansehen" at bounding box center [382, 265] width 30 height 12
drag, startPoint x: 386, startPoint y: 259, endPoint x: 345, endPoint y: 217, distance: 58.2
click at [345, 261] on div "Abgeschlossen" at bounding box center [343, 265] width 44 height 9
drag, startPoint x: 338, startPoint y: 215, endPoint x: 356, endPoint y: 272, distance: 60.2
click at [356, 306] on p "Mein Start bei [PERSON_NAME] - Personalfragebogen" at bounding box center [359, 313] width 77 height 15
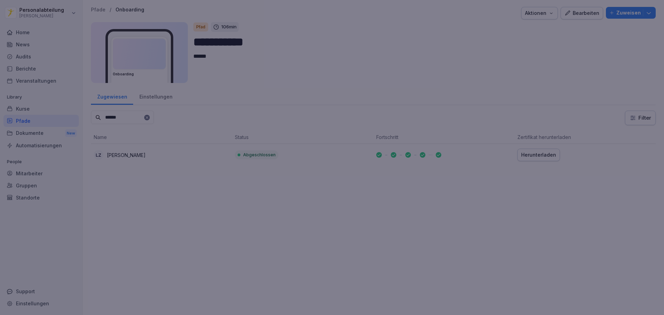
click at [467, 80] on div at bounding box center [332, 157] width 664 height 315
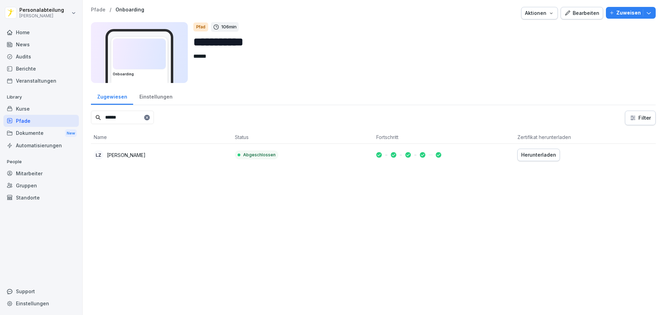
click at [42, 105] on div "Kurse" at bounding box center [40, 109] width 75 height 12
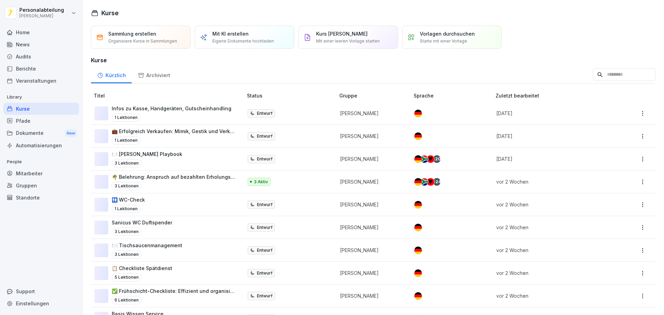
click at [610, 76] on input at bounding box center [624, 74] width 63 height 13
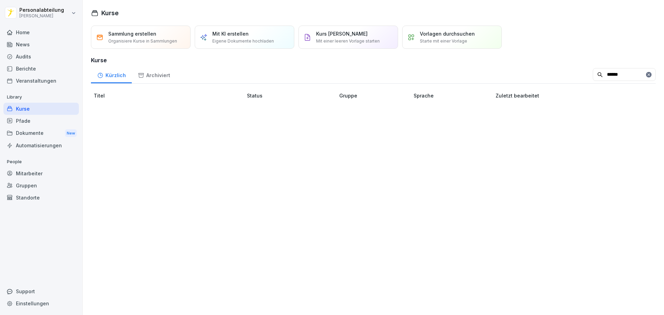
click at [149, 78] on div "Archiviert" at bounding box center [154, 75] width 44 height 18
click at [614, 76] on input "******" at bounding box center [624, 74] width 63 height 13
type input "******"
click at [34, 56] on div "Audits" at bounding box center [40, 57] width 75 height 12
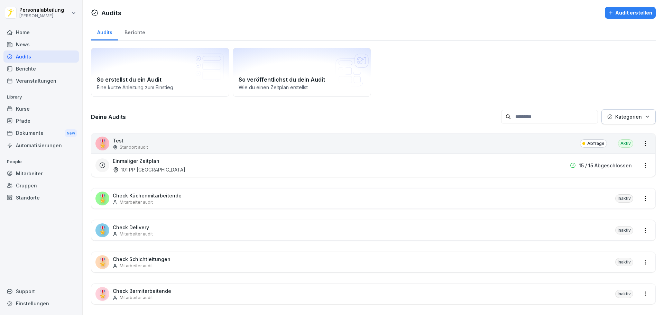
click at [33, 46] on div "News" at bounding box center [40, 44] width 75 height 12
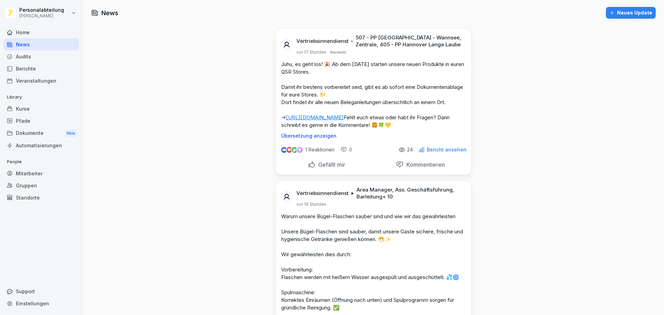
click at [35, 36] on div "Home" at bounding box center [40, 32] width 75 height 12
click at [30, 32] on div "Home" at bounding box center [40, 32] width 75 height 12
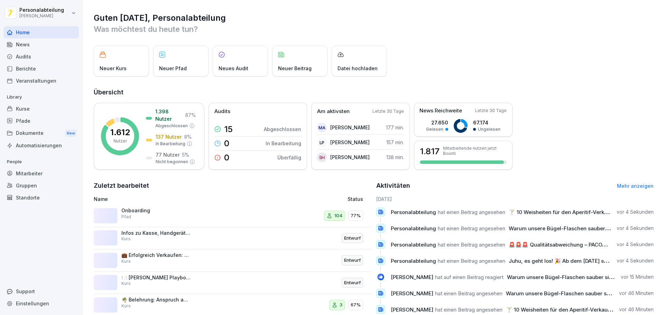
click at [37, 43] on div "News" at bounding box center [40, 44] width 75 height 12
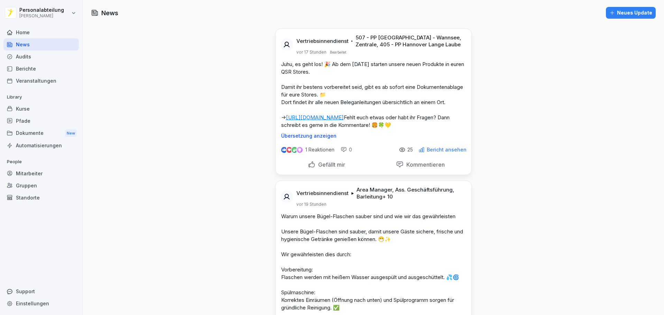
click at [32, 58] on div "Audits" at bounding box center [40, 57] width 75 height 12
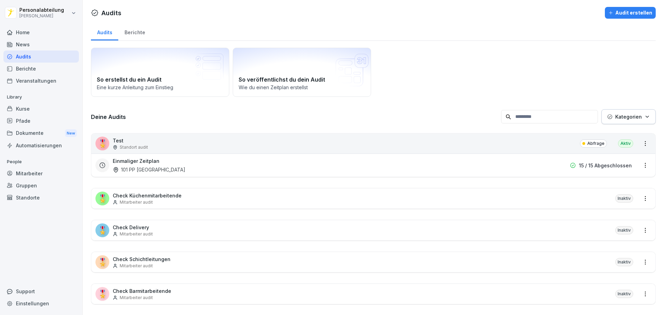
click at [31, 69] on div "Berichte" at bounding box center [40, 69] width 75 height 12
click at [28, 83] on div "Veranstaltungen" at bounding box center [40, 81] width 75 height 12
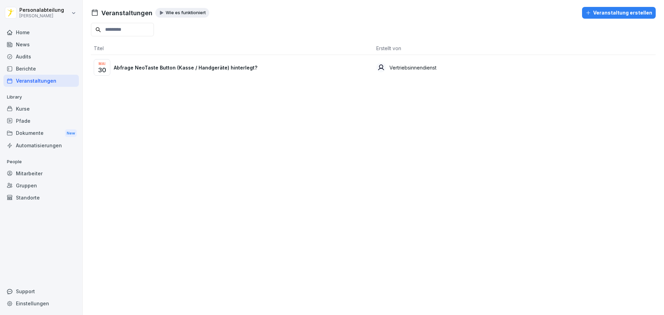
click at [31, 111] on div "Kurse" at bounding box center [40, 109] width 75 height 12
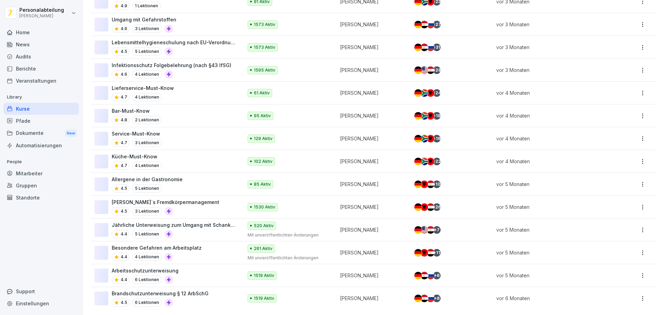
click at [45, 121] on div "Pfade" at bounding box center [40, 121] width 75 height 12
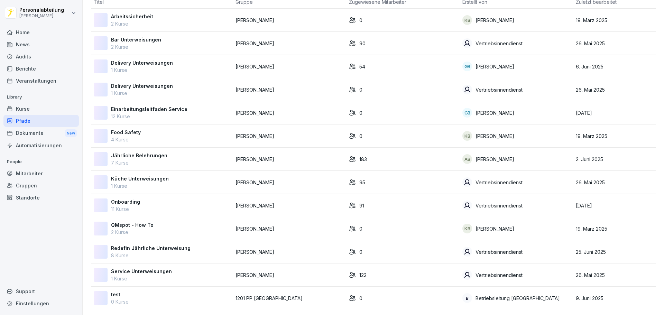
scroll to position [46, 0]
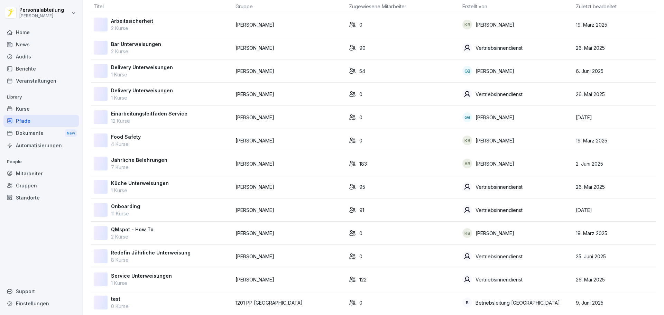
click at [169, 208] on div "Onboarding 11 Kurse" at bounding box center [162, 210] width 136 height 15
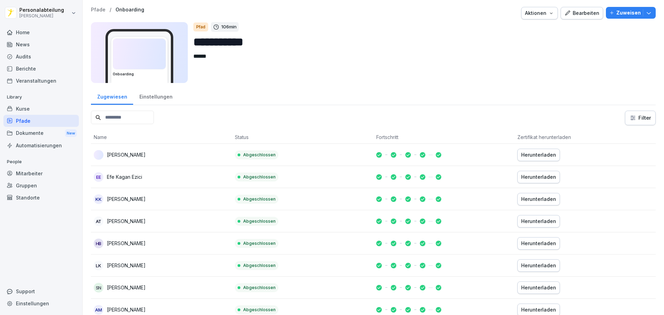
click at [256, 156] on p "Abgeschlossen" at bounding box center [259, 155] width 33 height 6
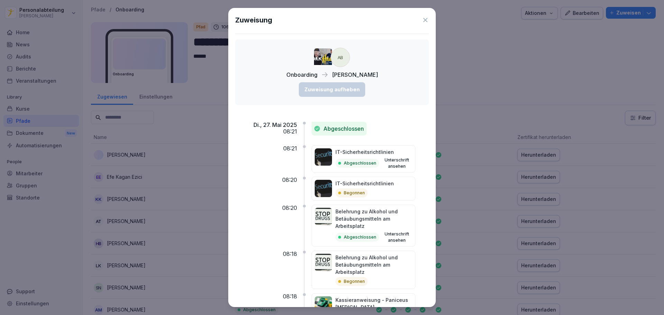
click at [422, 21] on icon at bounding box center [425, 20] width 7 height 7
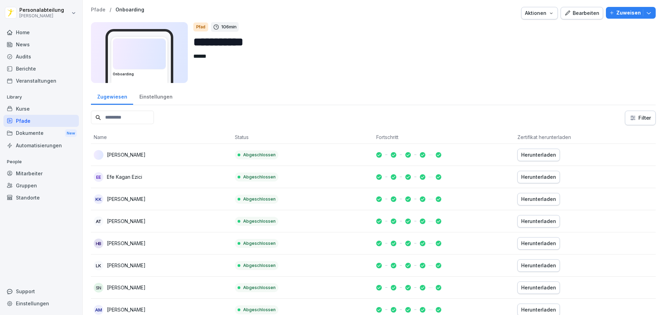
drag, startPoint x: 252, startPoint y: 153, endPoint x: 246, endPoint y: 155, distance: 5.8
click at [246, 155] on p "Abgeschlossen" at bounding box center [259, 155] width 33 height 6
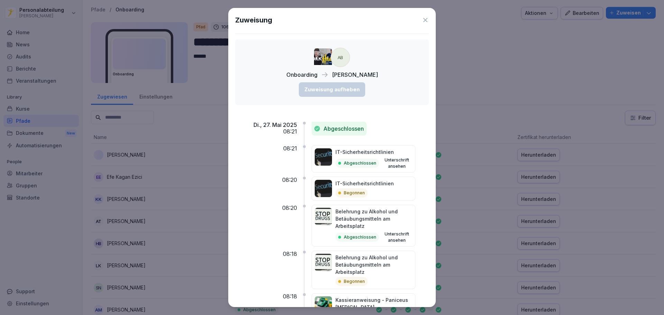
click at [334, 129] on p "Abgeschlossen" at bounding box center [344, 129] width 40 height 8
click at [350, 163] on p "Abgeschlossen" at bounding box center [360, 163] width 33 height 6
click at [321, 155] on img at bounding box center [323, 156] width 17 height 17
click at [324, 131] on p "Abgeschlossen" at bounding box center [344, 129] width 40 height 8
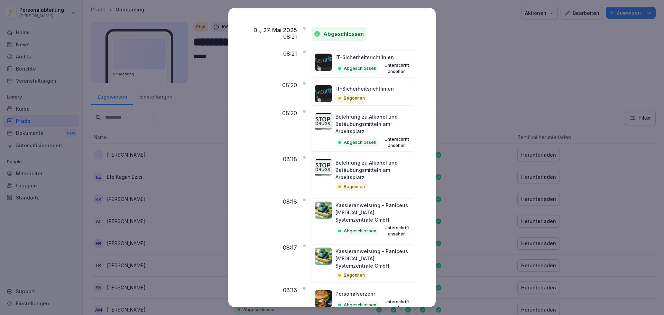
scroll to position [104, 0]
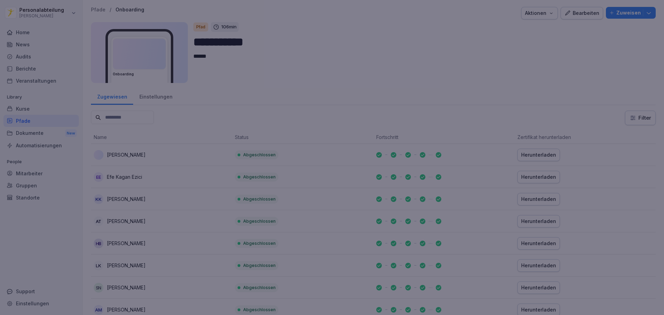
click at [461, 41] on div at bounding box center [332, 157] width 664 height 315
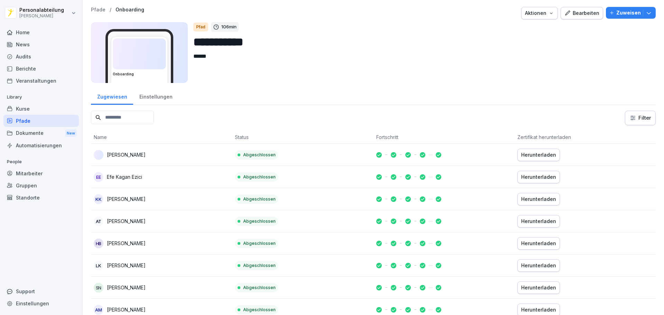
click at [580, 14] on div "Bearbeiten" at bounding box center [582, 13] width 35 height 8
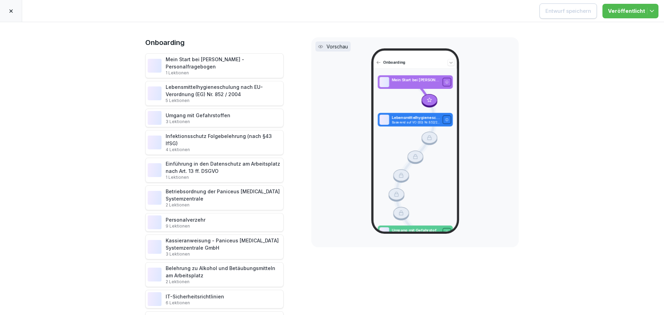
click at [11, 11] on icon at bounding box center [10, 10] width 3 height 3
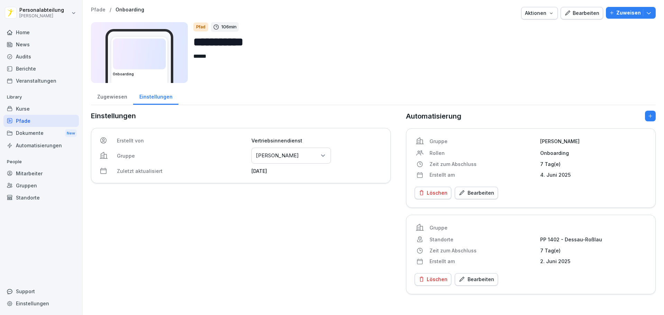
click at [101, 97] on div "Zugewiesen" at bounding box center [112, 96] width 42 height 18
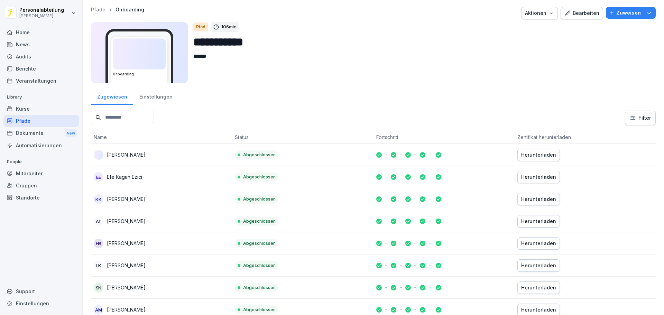
click at [220, 60] on textarea "******" at bounding box center [419, 67] width 452 height 31
type textarea "*"
click at [124, 118] on input at bounding box center [122, 117] width 63 height 13
click at [123, 119] on input at bounding box center [122, 117] width 63 height 13
click at [384, 161] on td at bounding box center [444, 155] width 141 height 22
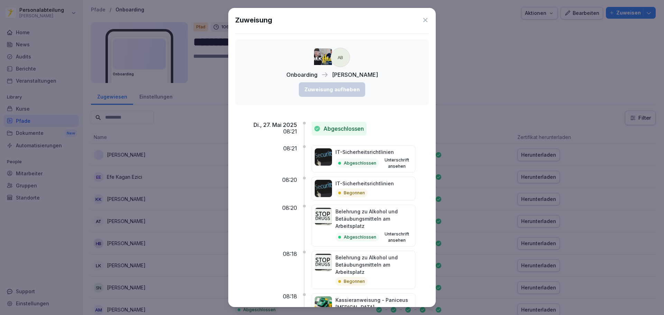
click at [289, 134] on p "08:21" at bounding box center [290, 131] width 14 height 7
click at [422, 20] on icon at bounding box center [425, 20] width 7 height 7
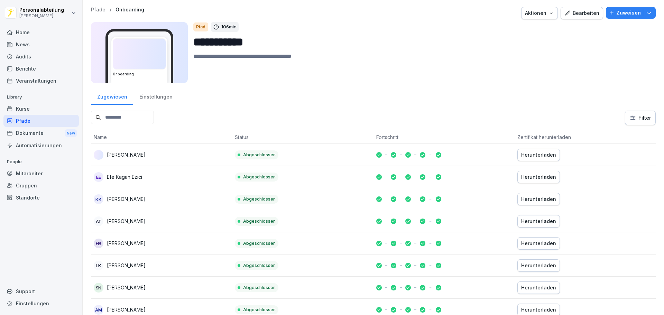
click at [33, 128] on div "Dokumente New" at bounding box center [40, 133] width 75 height 13
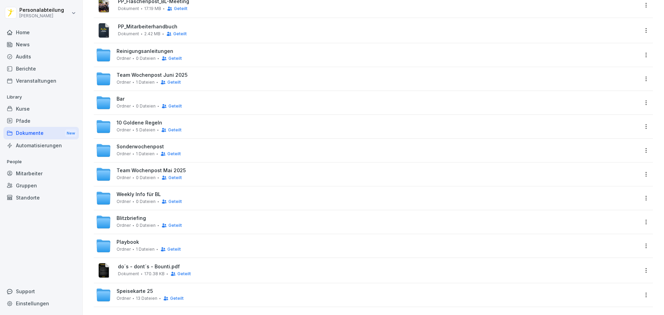
scroll to position [181, 0]
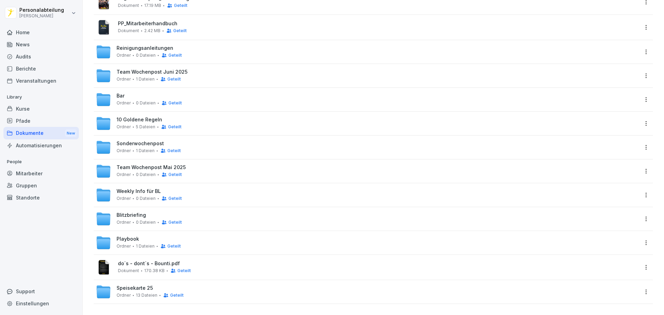
click at [48, 146] on div "Automatisierungen" at bounding box center [40, 145] width 75 height 12
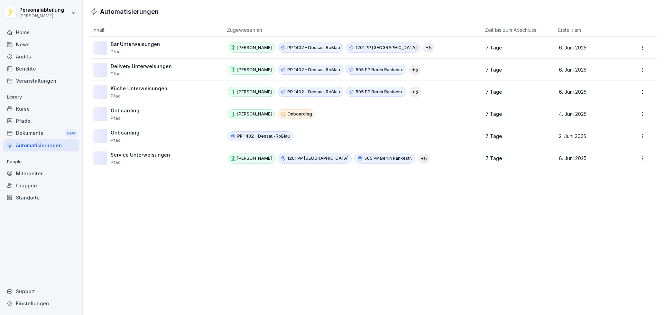
click at [123, 112] on p "Onboarding" at bounding box center [125, 111] width 29 height 6
click at [123, 113] on p "Onboarding" at bounding box center [125, 111] width 29 height 6
click at [123, 112] on p "Onboarding" at bounding box center [125, 111] width 29 height 6
click at [34, 176] on div "Mitarbeiter" at bounding box center [40, 173] width 75 height 12
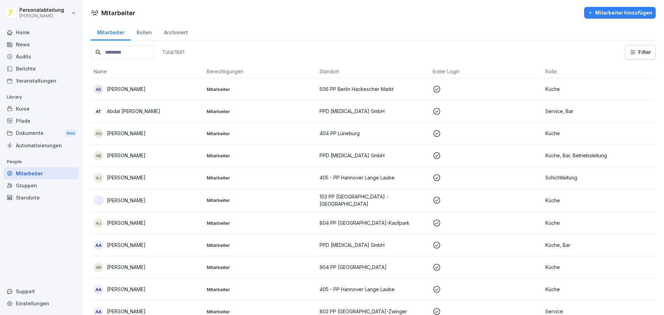
click at [136, 55] on input at bounding box center [122, 52] width 63 height 13
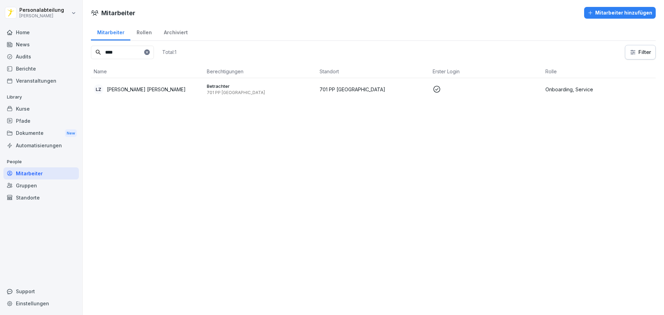
type input "****"
click at [558, 89] on p "Onboarding, Service" at bounding box center [600, 89] width 108 height 7
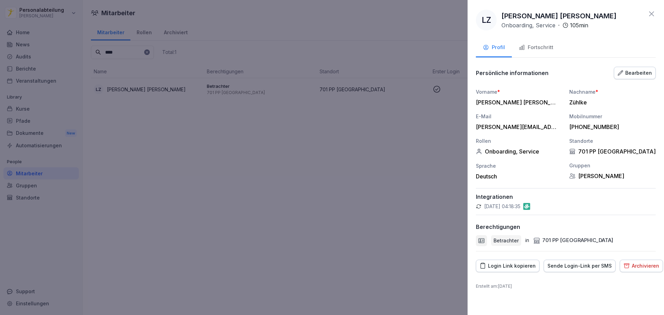
click at [536, 49] on div "Fortschritt" at bounding box center [536, 48] width 35 height 8
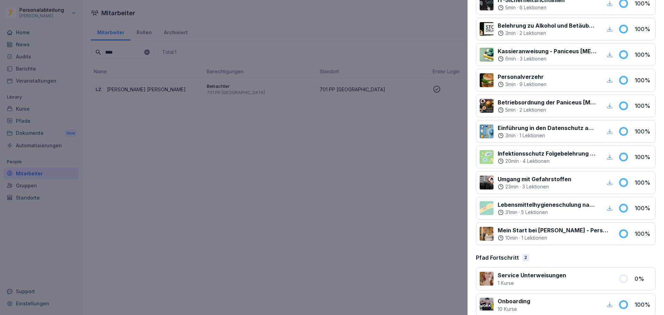
scroll to position [162, 0]
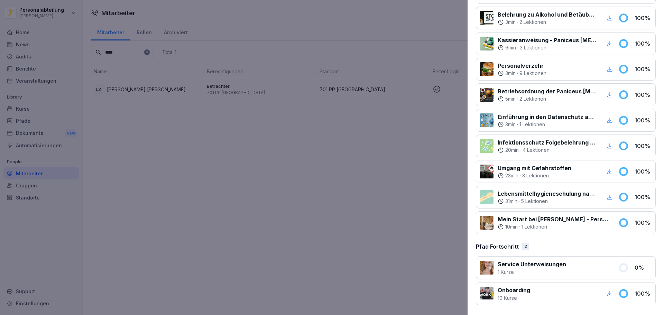
drag, startPoint x: 563, startPoint y: 212, endPoint x: 498, endPoint y: 226, distance: 66.2
click at [498, 226] on icon at bounding box center [501, 227] width 6 height 6
click at [502, 226] on icon at bounding box center [501, 227] width 6 height 6
click at [501, 227] on icon at bounding box center [501, 227] width 6 height 6
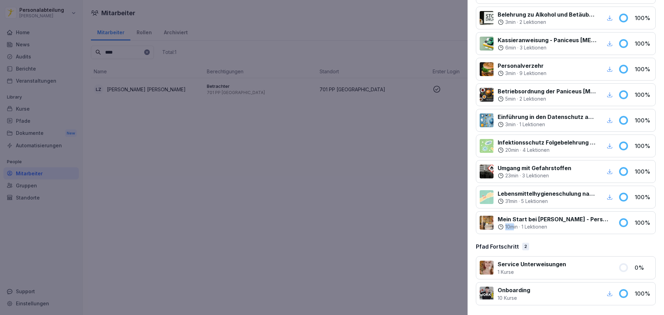
click at [501, 227] on icon at bounding box center [501, 227] width 6 height 6
click at [488, 223] on div at bounding box center [487, 223] width 14 height 14
click at [508, 218] on p "Mein Start bei [PERSON_NAME] - Personalfragebogen" at bounding box center [554, 219] width 112 height 8
click at [622, 222] on icon at bounding box center [623, 222] width 7 height 7
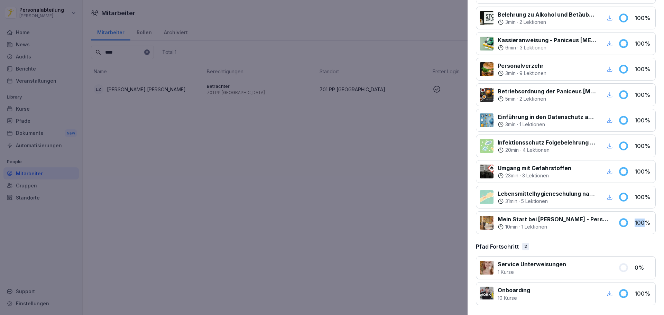
click at [622, 222] on icon at bounding box center [623, 222] width 7 height 7
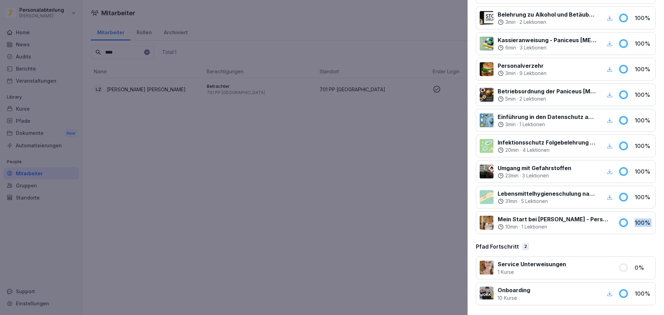
click at [622, 222] on icon at bounding box center [623, 222] width 7 height 7
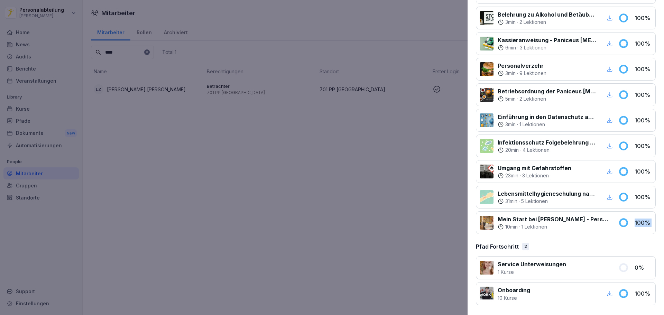
click at [622, 222] on icon at bounding box center [623, 222] width 7 height 7
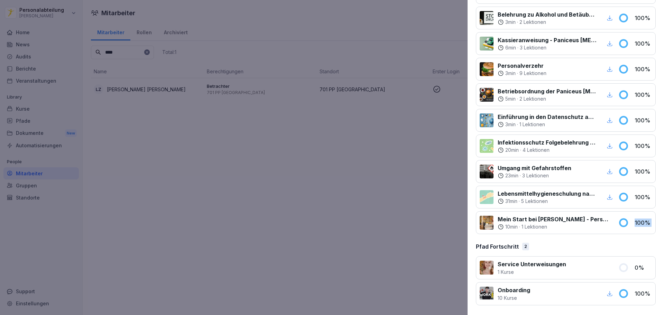
click at [622, 222] on icon at bounding box center [623, 222] width 7 height 7
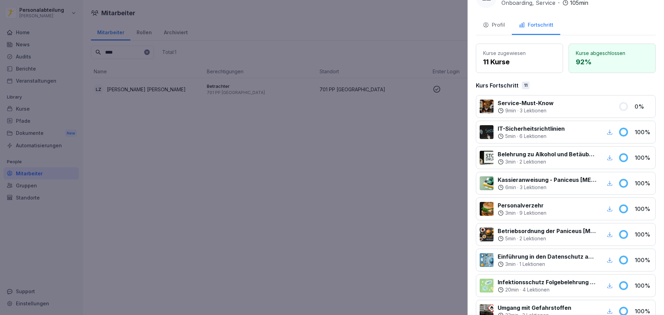
scroll to position [0, 0]
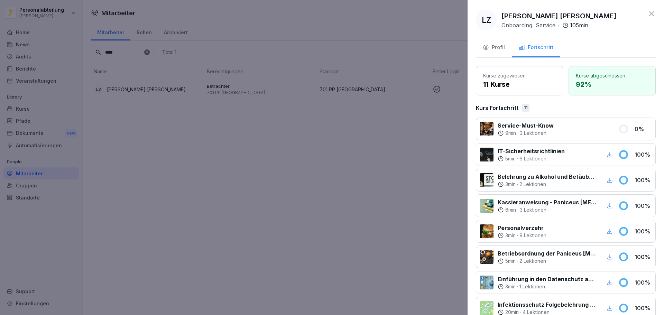
click at [427, 194] on div at bounding box center [332, 157] width 664 height 315
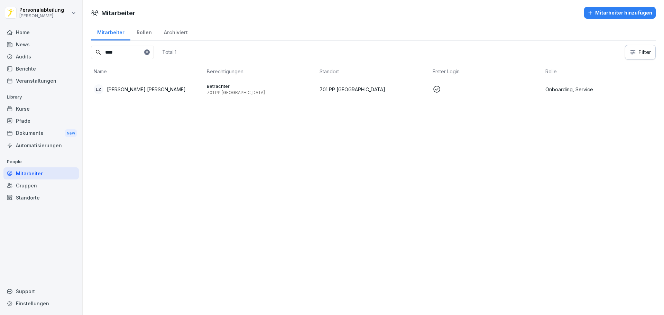
click at [221, 91] on p "701 PP Potsdam" at bounding box center [261, 93] width 108 height 6
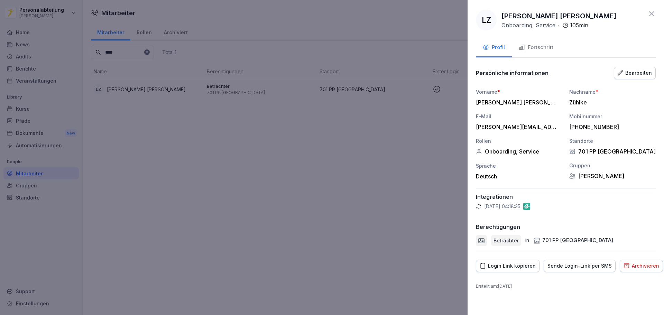
click at [238, 134] on div at bounding box center [332, 157] width 664 height 315
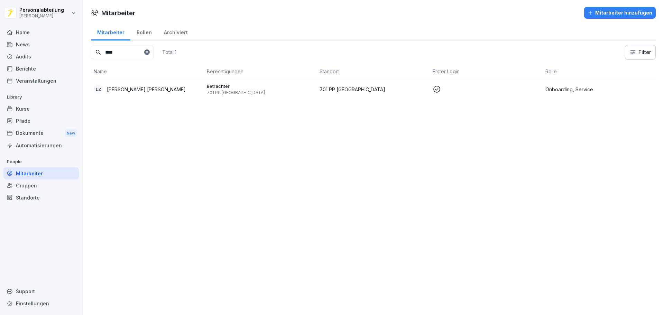
click at [117, 89] on p "[PERSON_NAME]" at bounding box center [146, 89] width 79 height 7
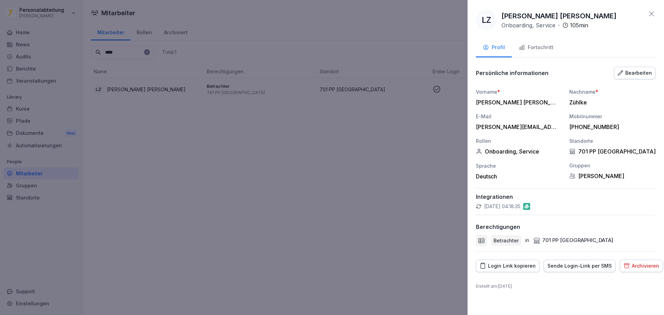
click at [165, 153] on div at bounding box center [332, 157] width 664 height 315
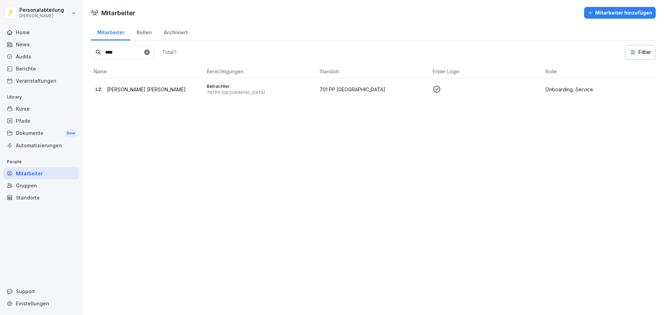
click at [140, 33] on div "Rollen" at bounding box center [143, 32] width 27 height 18
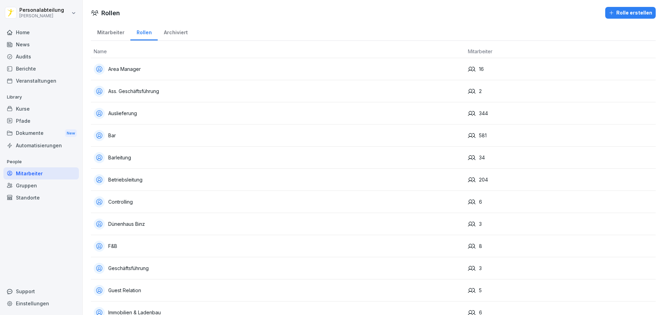
click at [176, 36] on div "Archiviert" at bounding box center [176, 32] width 36 height 18
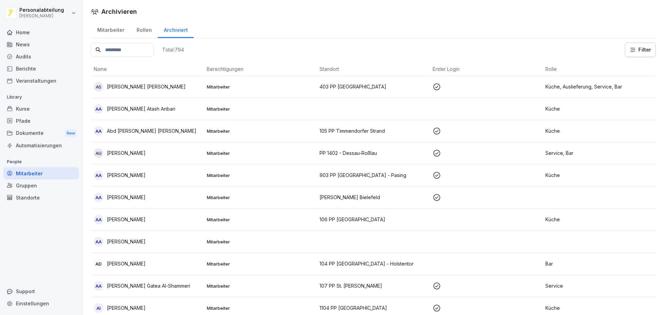
click at [35, 131] on div "Dokumente New" at bounding box center [40, 133] width 75 height 13
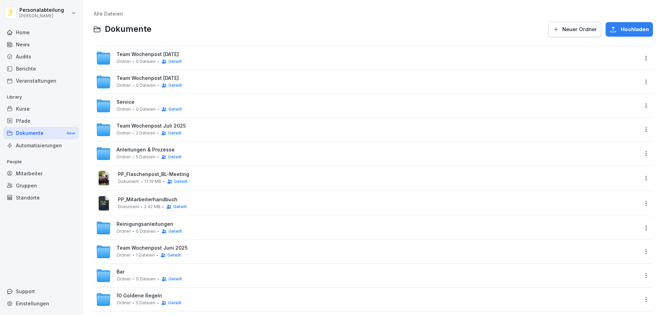
click at [32, 121] on div "Pfade" at bounding box center [40, 121] width 75 height 12
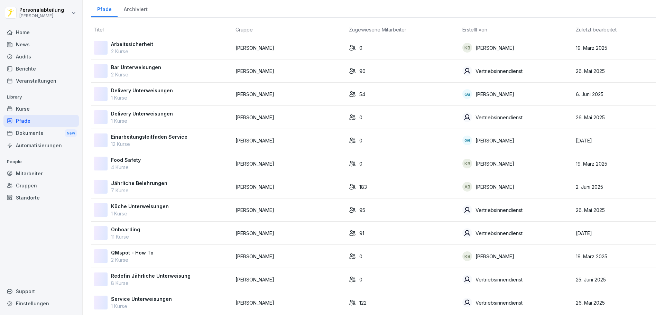
scroll to position [35, 0]
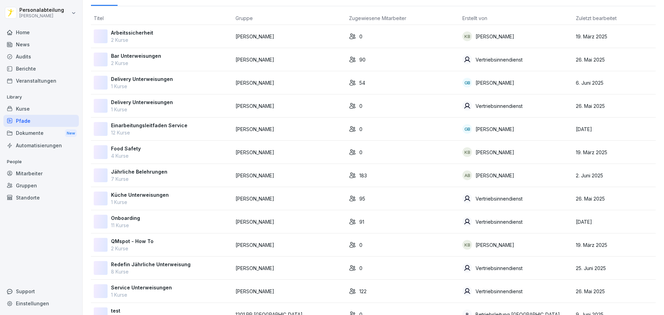
click at [143, 220] on div "Onboarding 11 Kurse" at bounding box center [162, 222] width 136 height 15
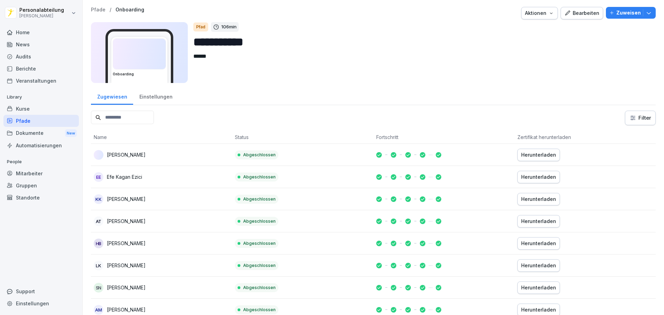
click at [131, 120] on input at bounding box center [122, 117] width 63 height 13
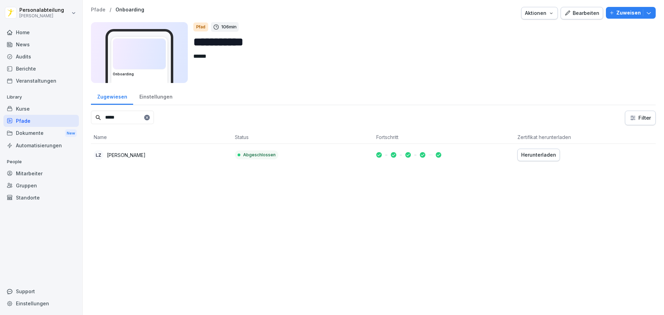
type input "*****"
click at [542, 15] on div "Aktionen" at bounding box center [539, 13] width 29 height 8
click at [541, 15] on div "Aktionen" at bounding box center [539, 13] width 29 height 8
click at [646, 13] on icon "button" at bounding box center [649, 12] width 7 height 7
click at [494, 65] on textarea "******" at bounding box center [419, 67] width 452 height 31
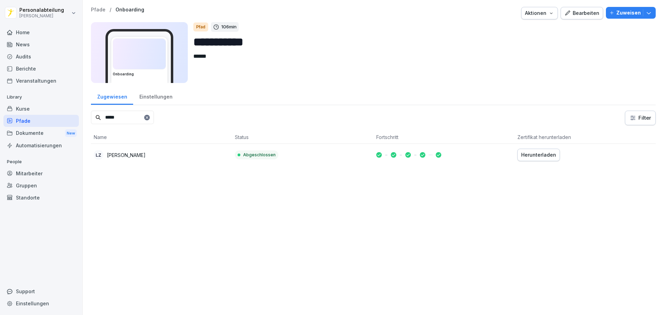
click at [268, 155] on p "Abgeschlossen" at bounding box center [259, 155] width 33 height 6
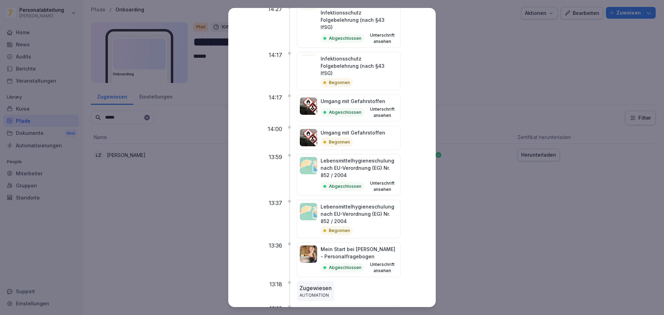
scroll to position [615, 0]
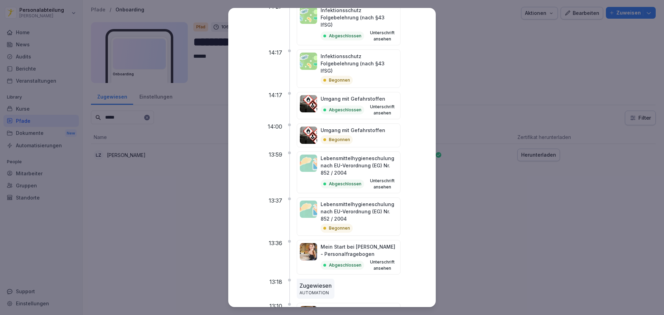
click at [328, 282] on p "Zugewiesen" at bounding box center [316, 286] width 32 height 8
click at [315, 282] on p "Zugewiesen" at bounding box center [316, 286] width 32 height 8
click at [282, 279] on p "13:18" at bounding box center [276, 282] width 13 height 7
click at [344, 243] on p "Mein Start bei [PERSON_NAME] - Personalfragebogen" at bounding box center [359, 250] width 77 height 15
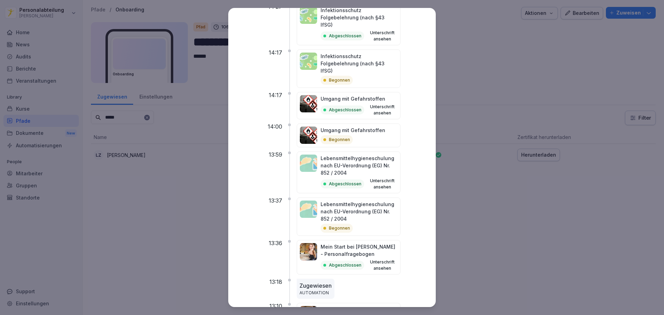
click at [330, 240] on div "Mein Start bei [PERSON_NAME] - Personalfragebogen Abgeschlossen Unterschrift an…" at bounding box center [349, 257] width 104 height 35
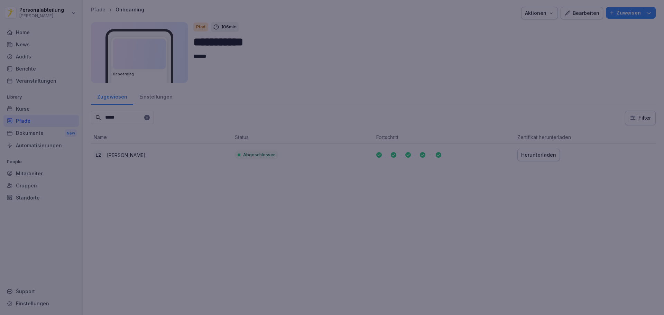
click at [471, 36] on div at bounding box center [332, 157] width 664 height 315
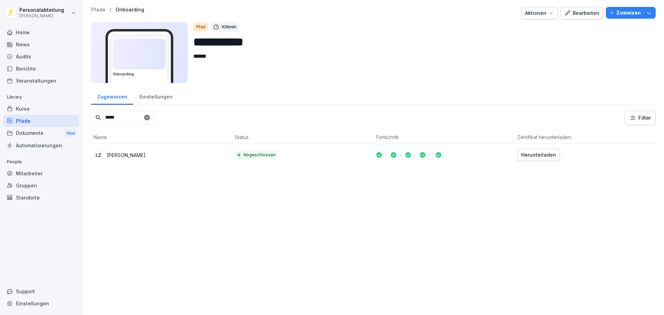
click at [217, 55] on textarea "******" at bounding box center [419, 67] width 452 height 31
type textarea "*"
click at [630, 119] on html "**********" at bounding box center [332, 157] width 664 height 315
click at [586, 182] on html "**********" at bounding box center [332, 157] width 664 height 315
drag, startPoint x: 427, startPoint y: 155, endPoint x: 349, endPoint y: 259, distance: 129.8
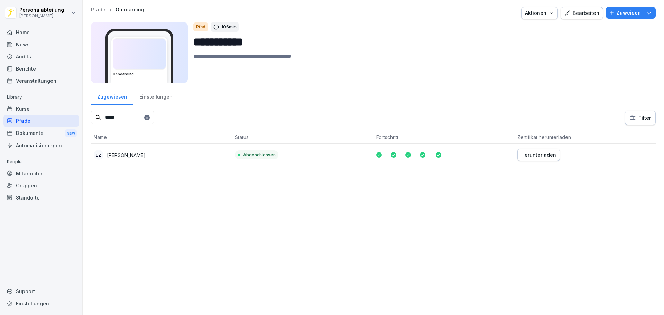
click at [349, 259] on div "**********" at bounding box center [374, 157] width 582 height 315
click at [27, 109] on div "Kurse" at bounding box center [40, 109] width 75 height 12
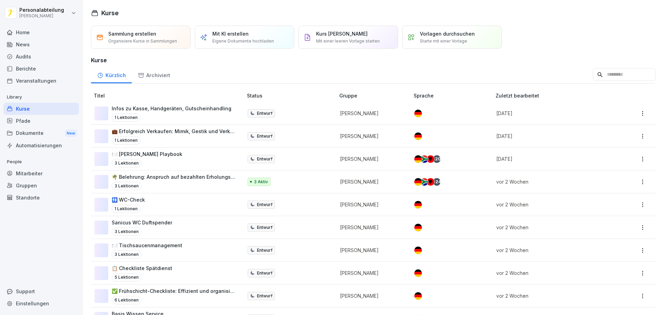
click at [593, 79] on input at bounding box center [624, 74] width 63 height 13
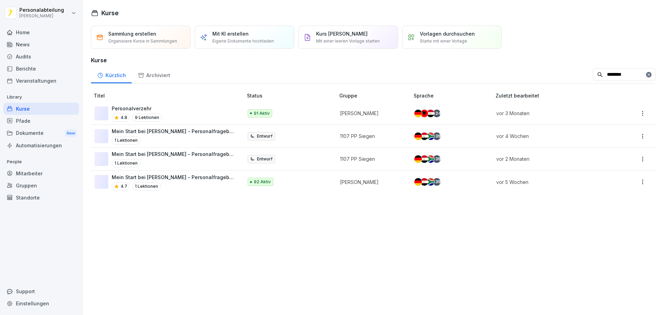
type input "********"
click at [175, 188] on div "4.7 1 Lektionen" at bounding box center [174, 186] width 124 height 8
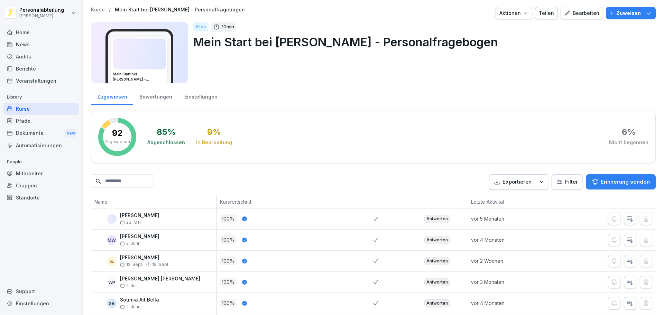
click at [149, 184] on input at bounding box center [122, 180] width 63 height 13
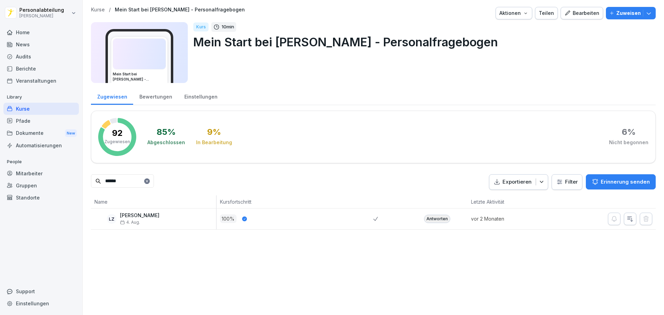
click at [433, 219] on div "Antworten" at bounding box center [437, 219] width 26 height 8
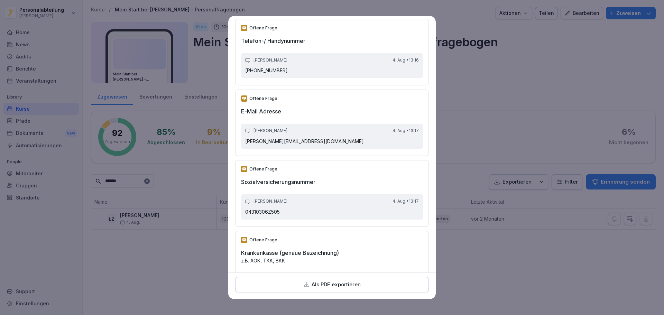
scroll to position [934, 0]
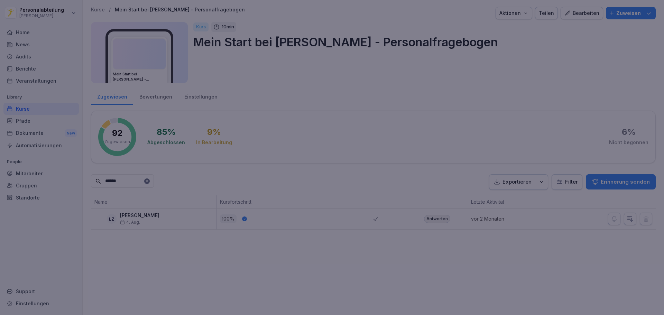
click at [497, 76] on div at bounding box center [332, 157] width 664 height 315
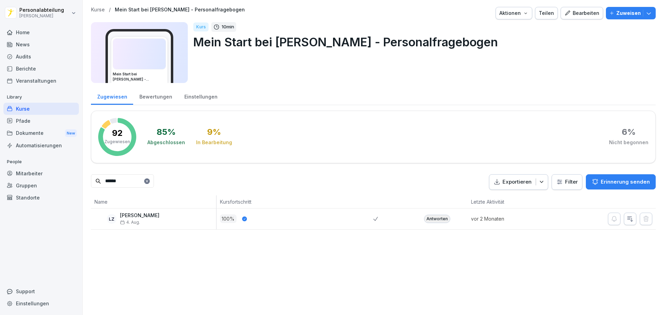
click at [132, 183] on input "******" at bounding box center [122, 180] width 63 height 13
type input "*"
type input "****"
click at [431, 218] on div "Antworten" at bounding box center [437, 219] width 26 height 8
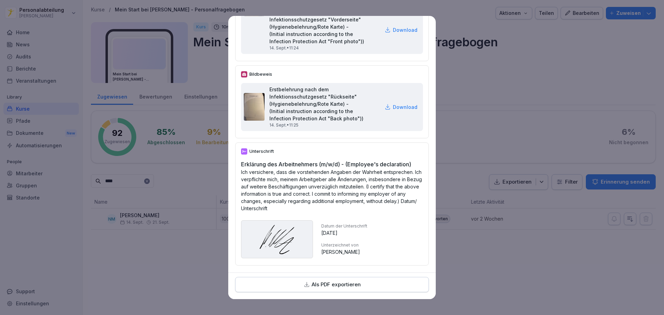
scroll to position [2230, 0]
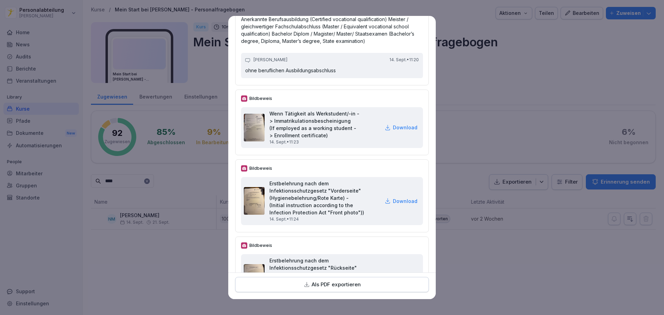
click at [299, 139] on h2 "Wenn Tätigkeit als Werkstudent/-in -> Immatrikulationsbescheinigung (If employe…" at bounding box center [325, 124] width 110 height 29
click at [393, 131] on p "Download" at bounding box center [405, 127] width 25 height 7
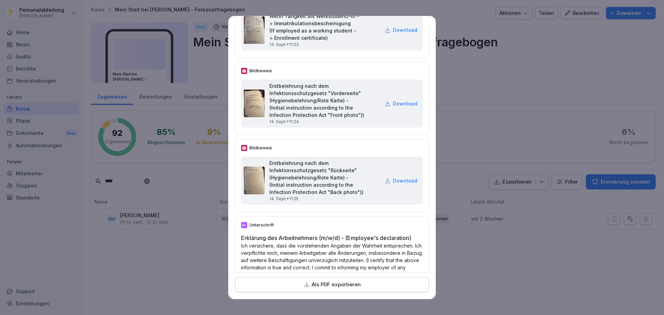
scroll to position [2247, 0]
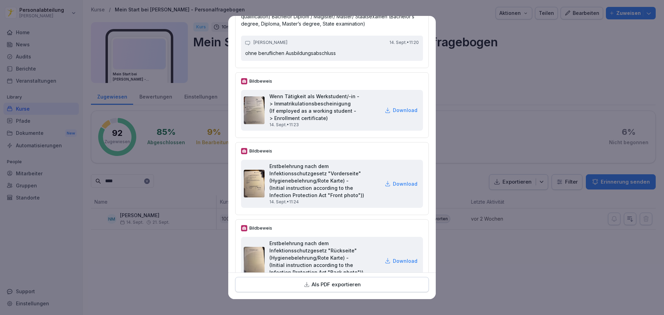
click at [395, 188] on p "Download" at bounding box center [405, 183] width 25 height 7
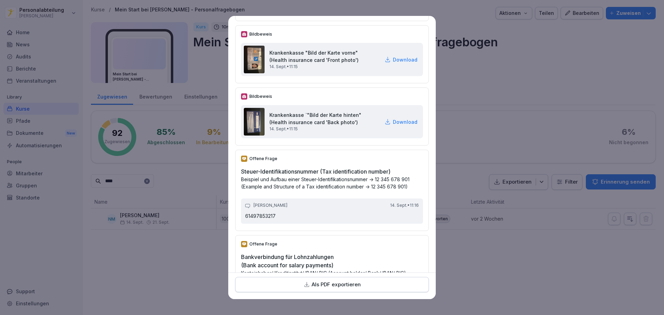
scroll to position [1174, 0]
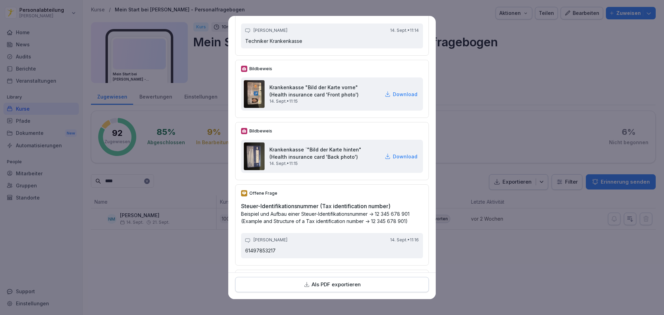
click at [395, 98] on p "Download" at bounding box center [405, 94] width 25 height 7
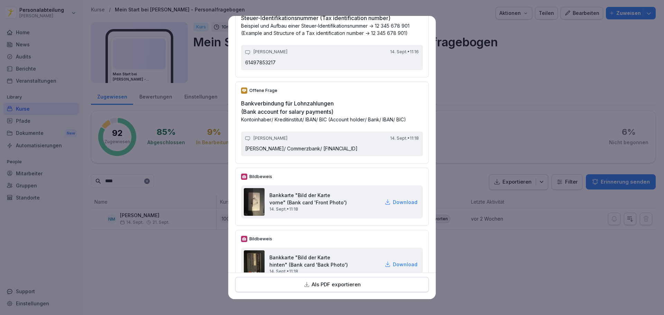
scroll to position [1451, 0]
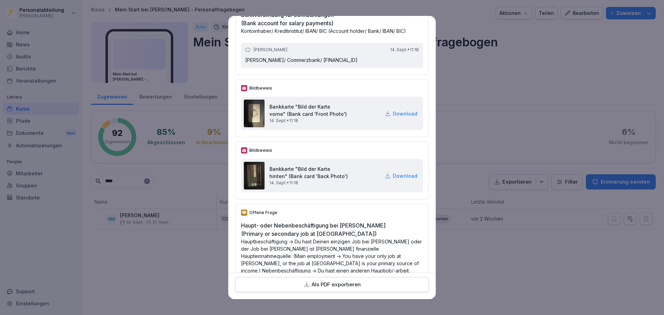
click at [393, 180] on p "Download" at bounding box center [405, 175] width 25 height 7
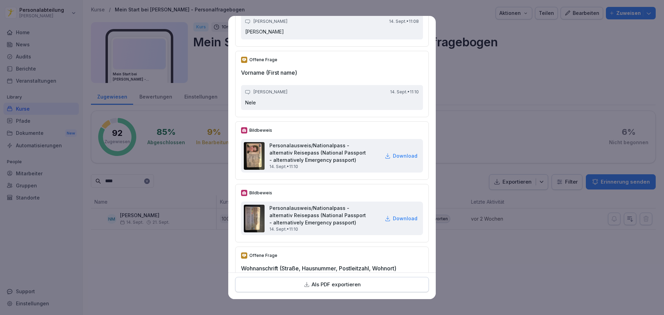
scroll to position [136, 0]
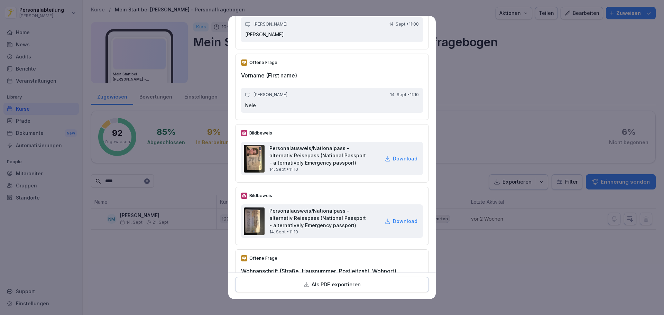
click at [394, 162] on p "Download" at bounding box center [405, 158] width 25 height 7
click at [395, 225] on p "Download" at bounding box center [405, 221] width 25 height 7
drag, startPoint x: 336, startPoint y: 34, endPoint x: 347, endPoint y: 36, distance: 11.3
click at [336, 27] on div "[PERSON_NAME] [DATE] • 11:08" at bounding box center [332, 24] width 174 height 6
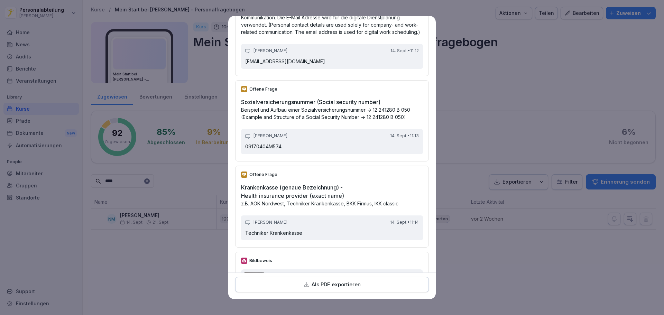
scroll to position [1071, 0]
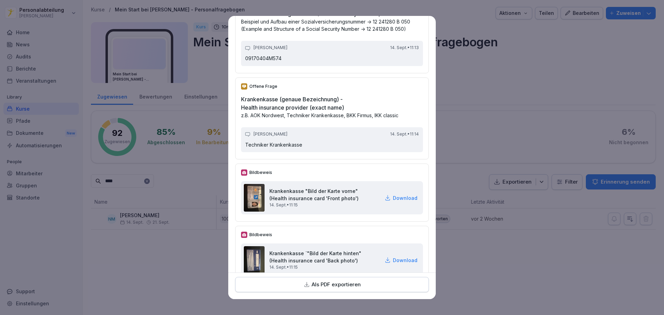
click at [394, 202] on p "Download" at bounding box center [405, 197] width 25 height 7
click at [387, 25] on div "Offene Frage Sozialversicherungsnummer (Social security number) Beispiel und Au…" at bounding box center [332, 32] width 194 height 81
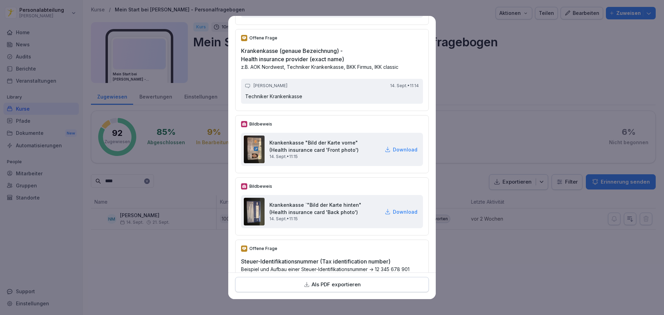
scroll to position [1209, 0]
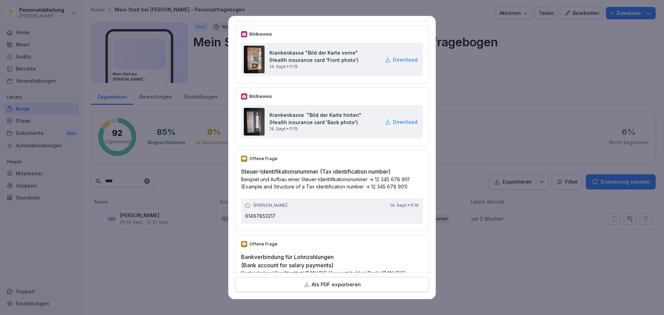
click at [393, 126] on p "Download" at bounding box center [405, 121] width 25 height 7
click at [357, 14] on div "[PERSON_NAME] [DATE] • 11:14 Techniker Krankenkasse" at bounding box center [332, 1] width 182 height 25
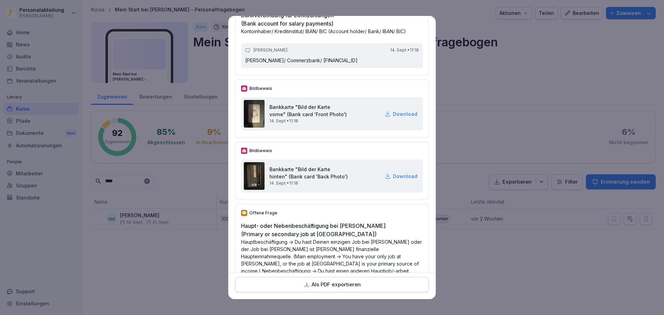
scroll to position [1451, 0]
click at [393, 117] on p "Download" at bounding box center [405, 113] width 25 height 7
click at [370, 27] on h2 "Bankverbindung für Lohnzahlungen (Bank account for salary payments)" at bounding box center [332, 19] width 182 height 17
click at [394, 180] on p "Download" at bounding box center [405, 175] width 25 height 7
click at [326, 238] on h2 "Haupt- oder Nebenbeschäftigung bei [PERSON_NAME] (Primary or secondary job at […" at bounding box center [332, 229] width 182 height 17
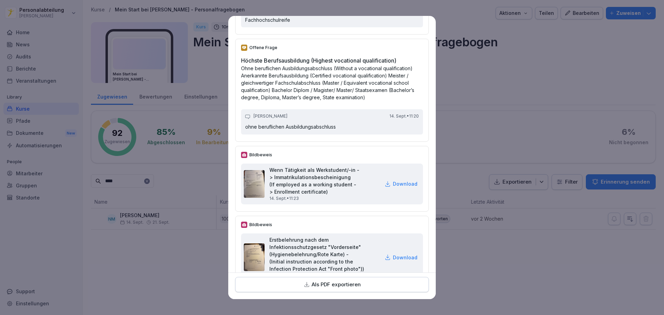
scroll to position [2282, 0]
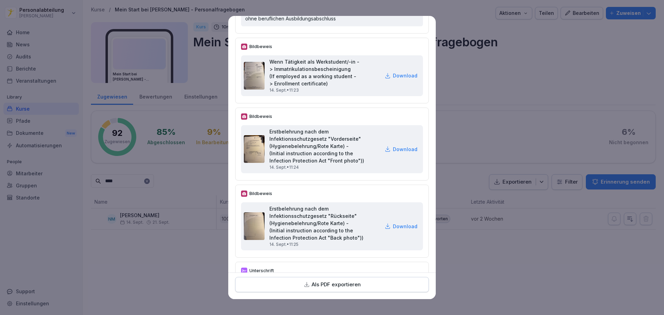
click at [393, 79] on p "Download" at bounding box center [405, 75] width 25 height 7
click at [393, 153] on p "Download" at bounding box center [405, 149] width 25 height 7
click at [324, 242] on h2 "Erstbelehrung nach dem Infektionsschutzgesetz "Rückseite" (Hygienebelehrung/Rot…" at bounding box center [325, 223] width 110 height 36
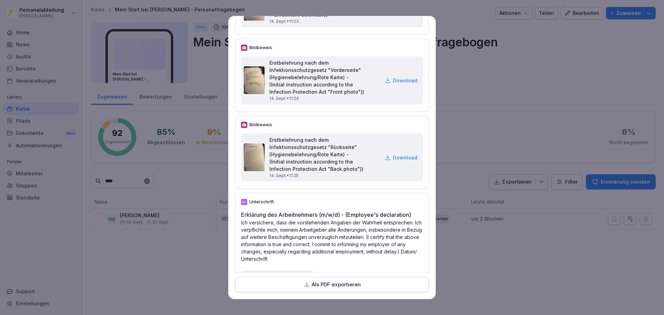
scroll to position [2351, 0]
click at [393, 161] on p "Download" at bounding box center [405, 157] width 25 height 7
drag, startPoint x: 369, startPoint y: 252, endPoint x: 355, endPoint y: 248, distance: 14.2
click at [369, 252] on p "Ich versichere, dass die vorstehenden Angaben der Wahrheit entsprechen. Ich ver…" at bounding box center [332, 241] width 182 height 44
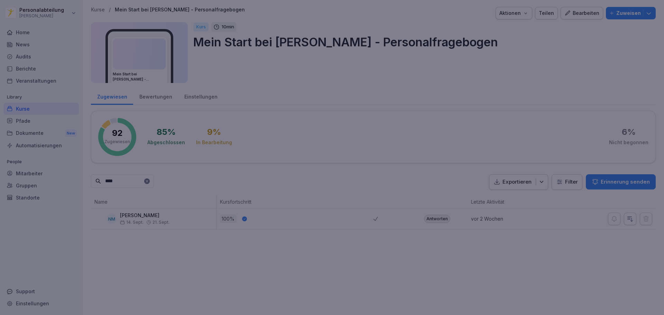
click at [489, 60] on div at bounding box center [332, 157] width 664 height 315
